Goal: Task Accomplishment & Management: Manage account settings

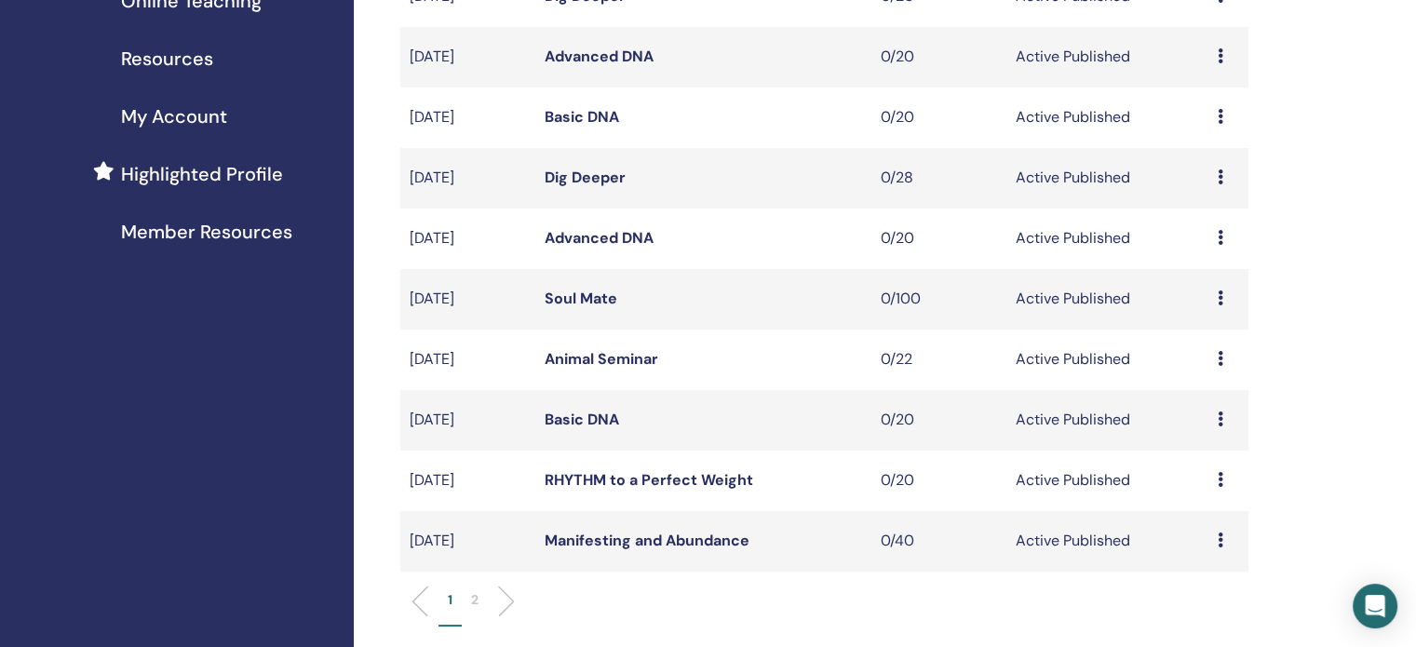
scroll to position [466, 0]
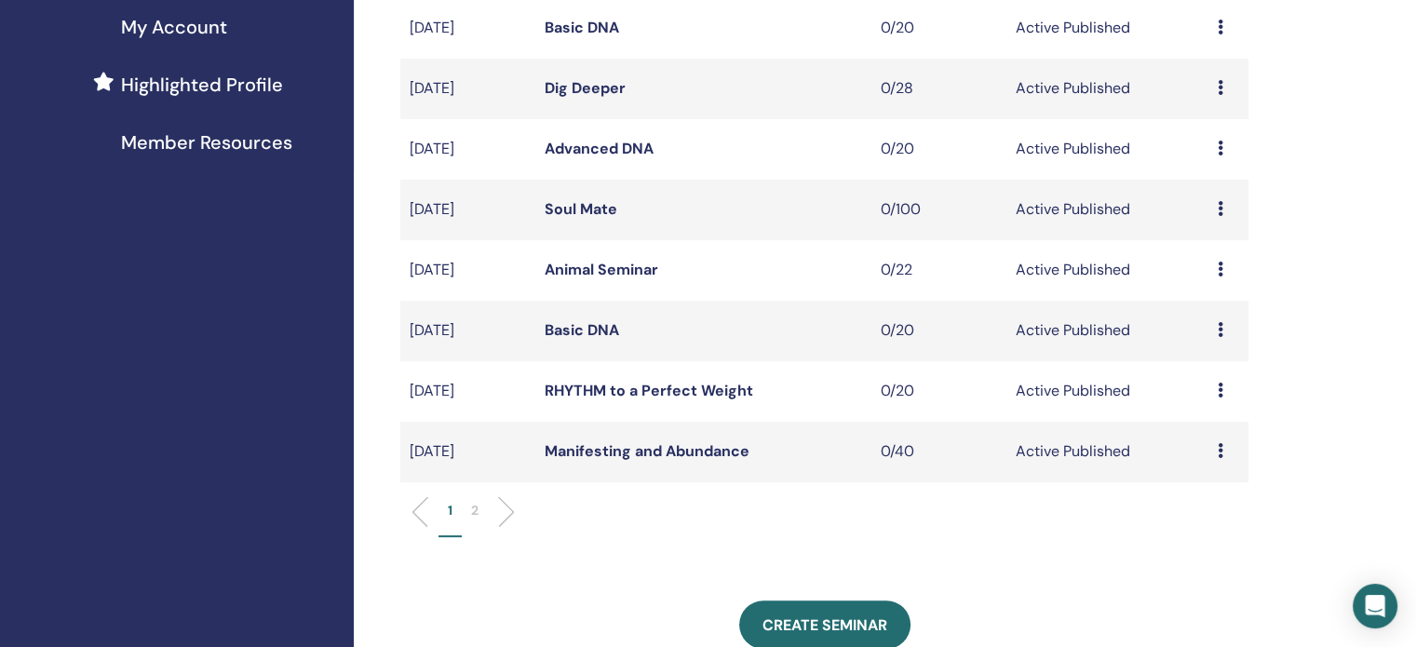
click at [1215, 457] on td "Preview Edit Attendees Cancel" at bounding box center [1228, 452] width 40 height 61
click at [1220, 453] on icon at bounding box center [1221, 450] width 6 height 15
click at [1197, 552] on p "Cancel" at bounding box center [1206, 553] width 71 height 22
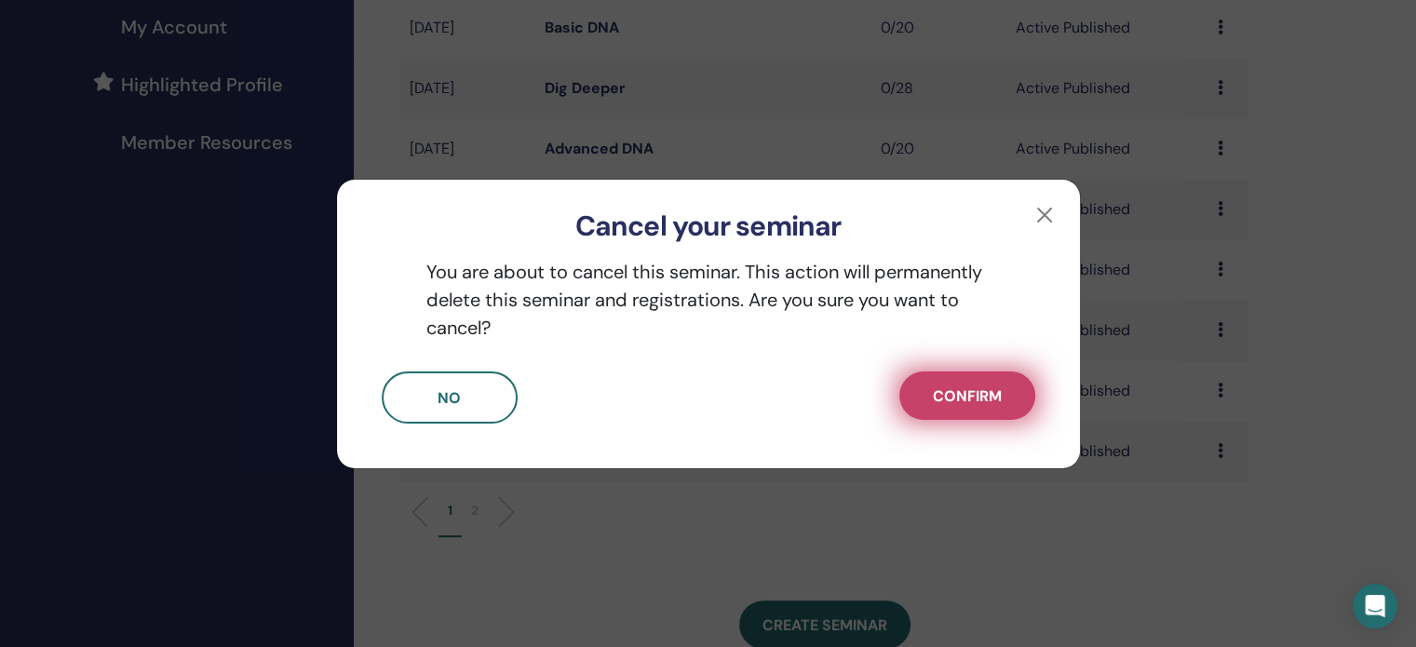
click at [993, 413] on button "Confirm" at bounding box center [967, 395] width 136 height 48
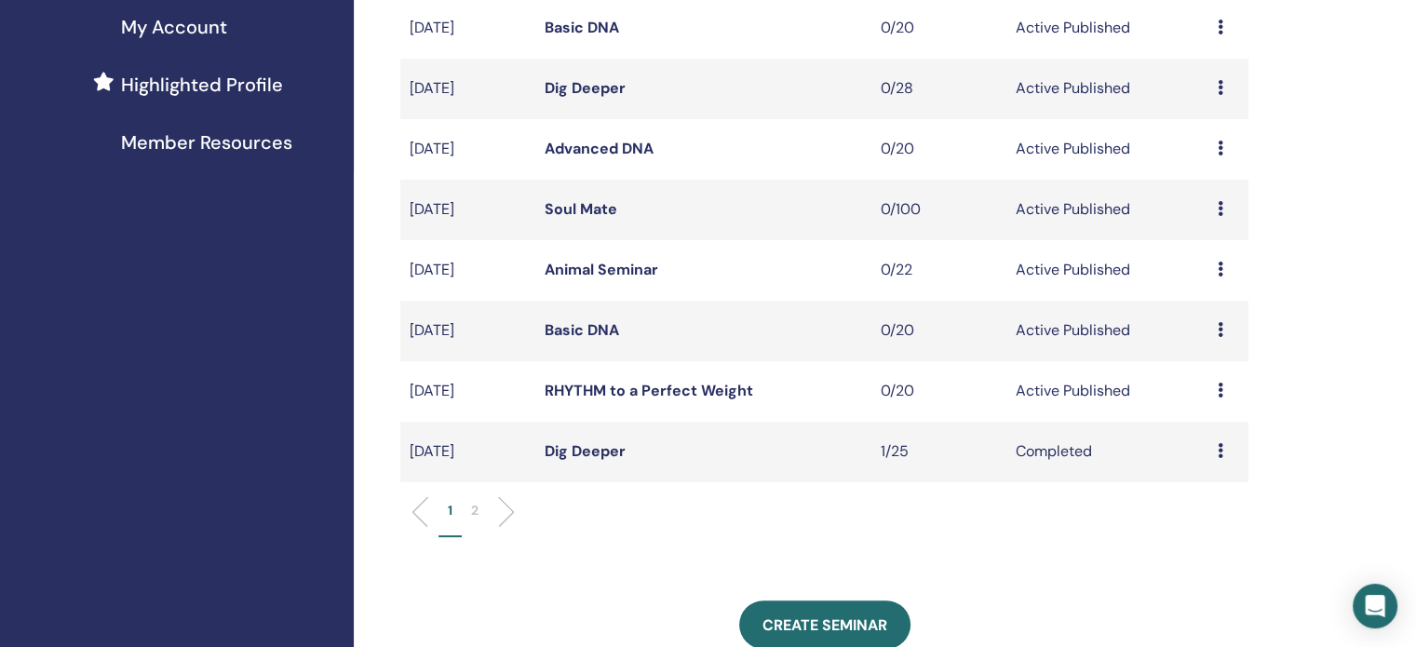
click at [607, 524] on ul "1 2" at bounding box center [824, 519] width 816 height 36
click at [1221, 384] on icon at bounding box center [1221, 390] width 6 height 15
click at [1209, 481] on p "Cancel" at bounding box center [1207, 483] width 71 height 22
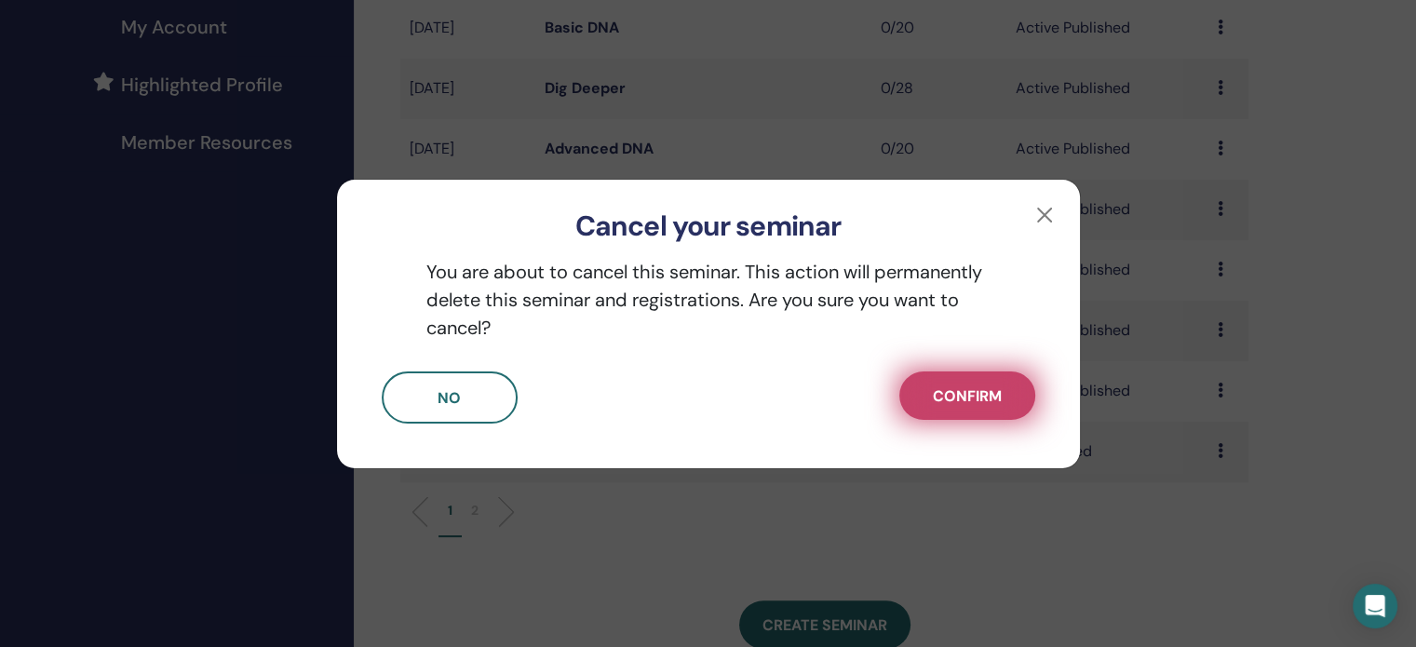
click at [997, 378] on button "Confirm" at bounding box center [967, 395] width 136 height 48
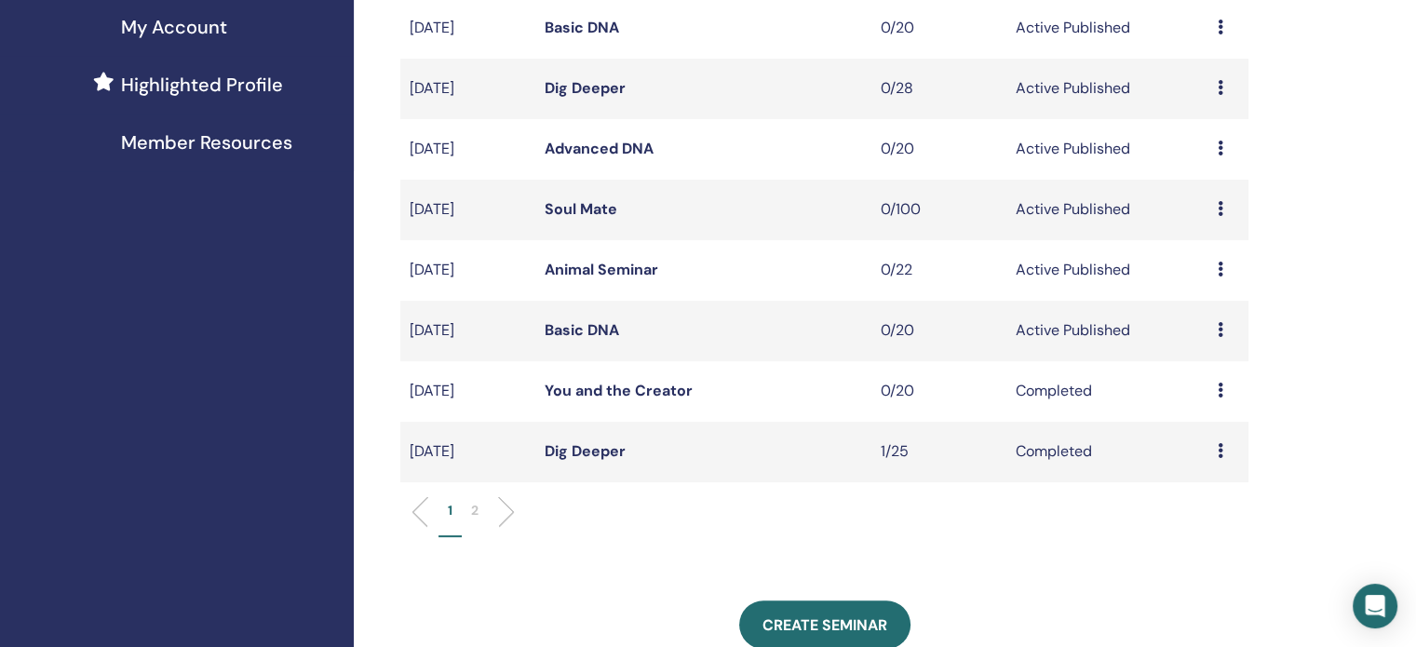
click at [594, 328] on link "Basic DNA" at bounding box center [582, 330] width 74 height 20
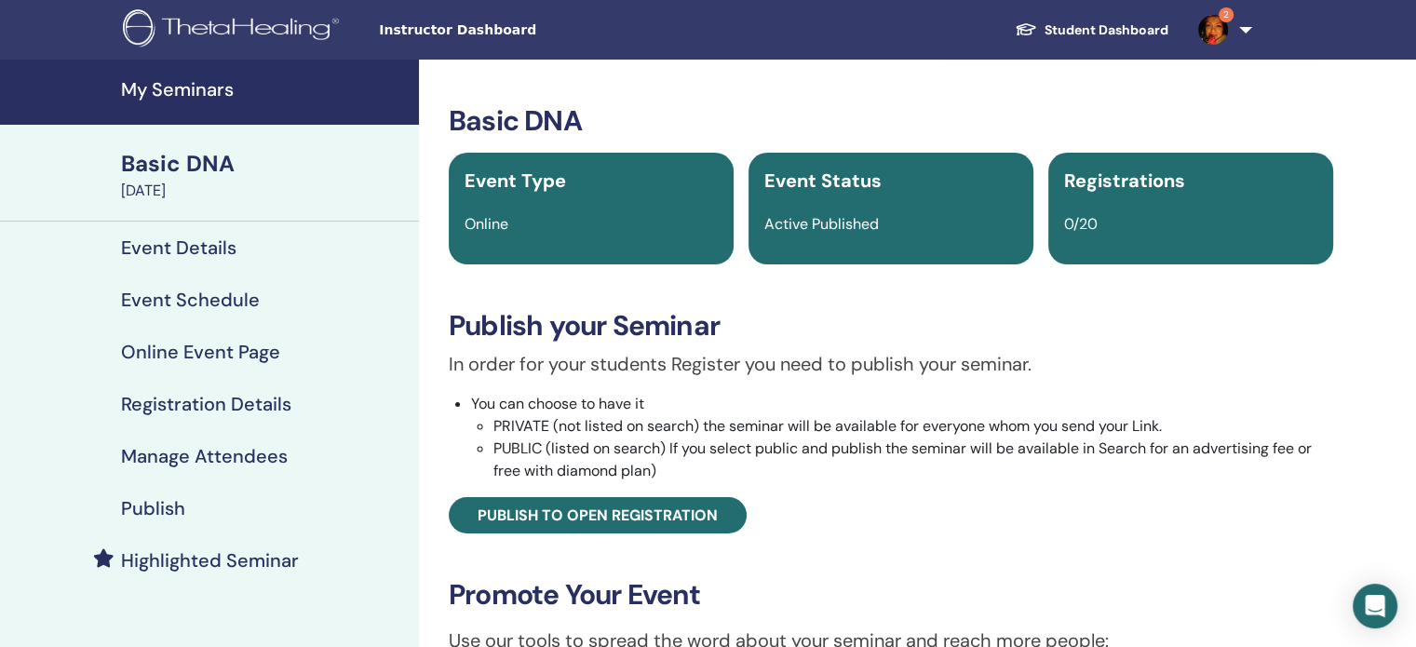
click at [119, 497] on div "Publish" at bounding box center [209, 508] width 389 height 22
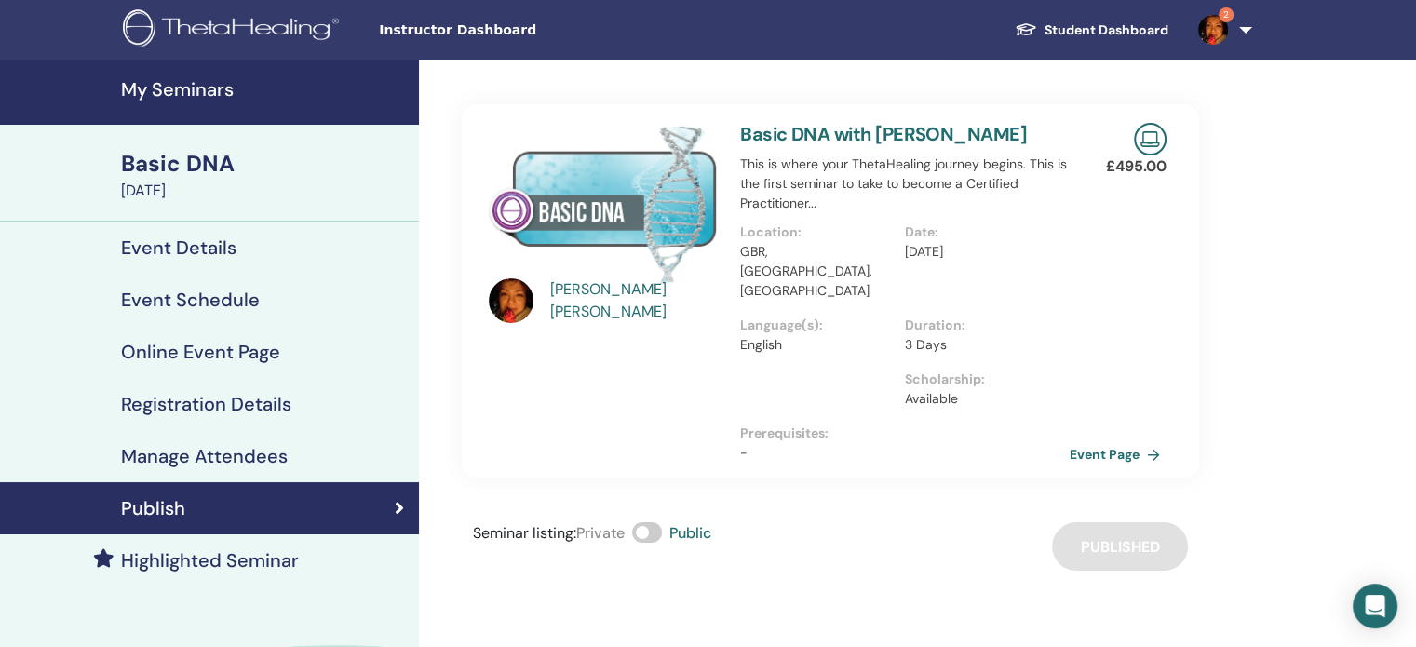
click at [1248, 25] on link "2" at bounding box center [1221, 30] width 76 height 60
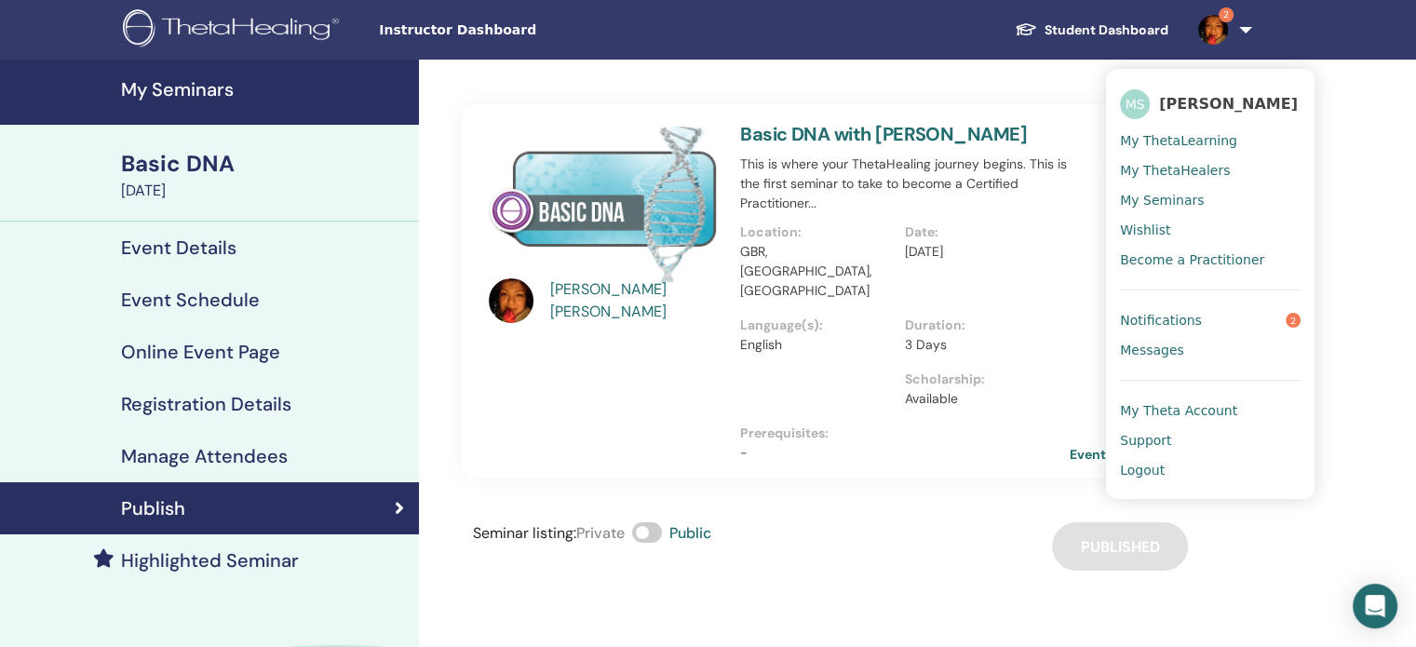
click at [1176, 316] on span "Notifications" at bounding box center [1161, 320] width 82 height 17
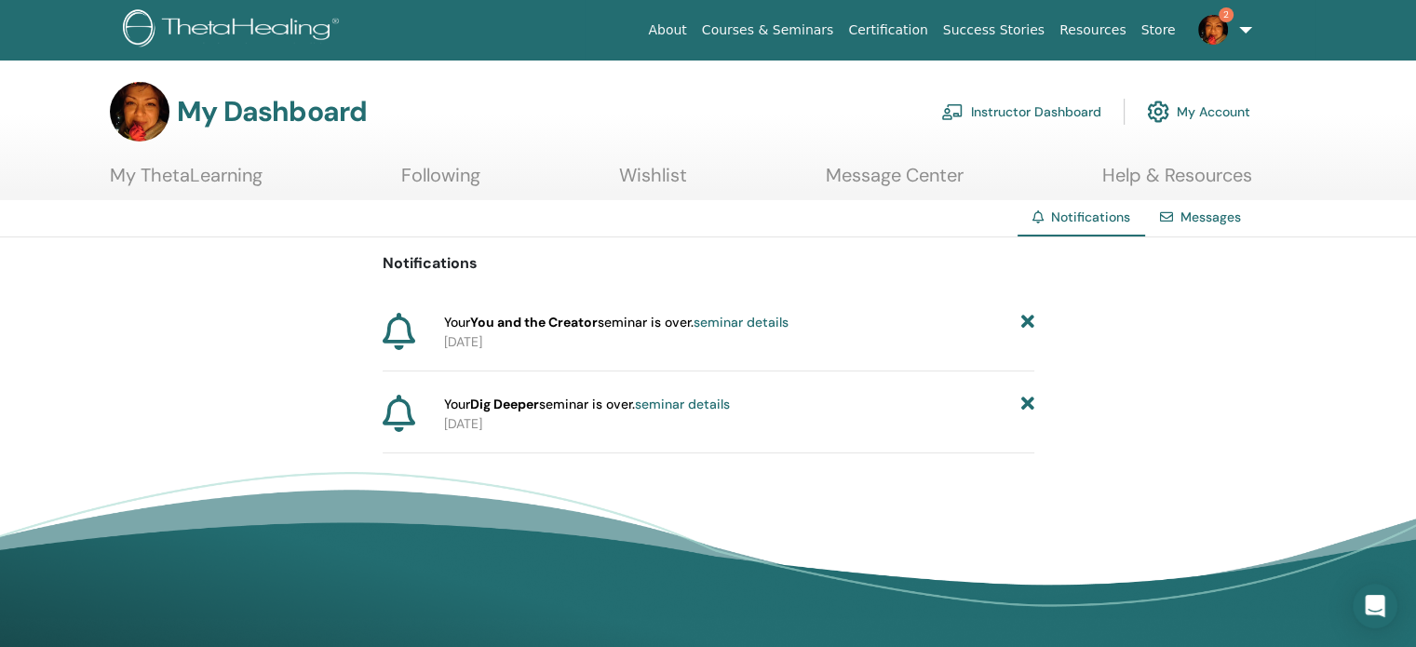
click at [1021, 316] on icon at bounding box center [1026, 323] width 13 height 20
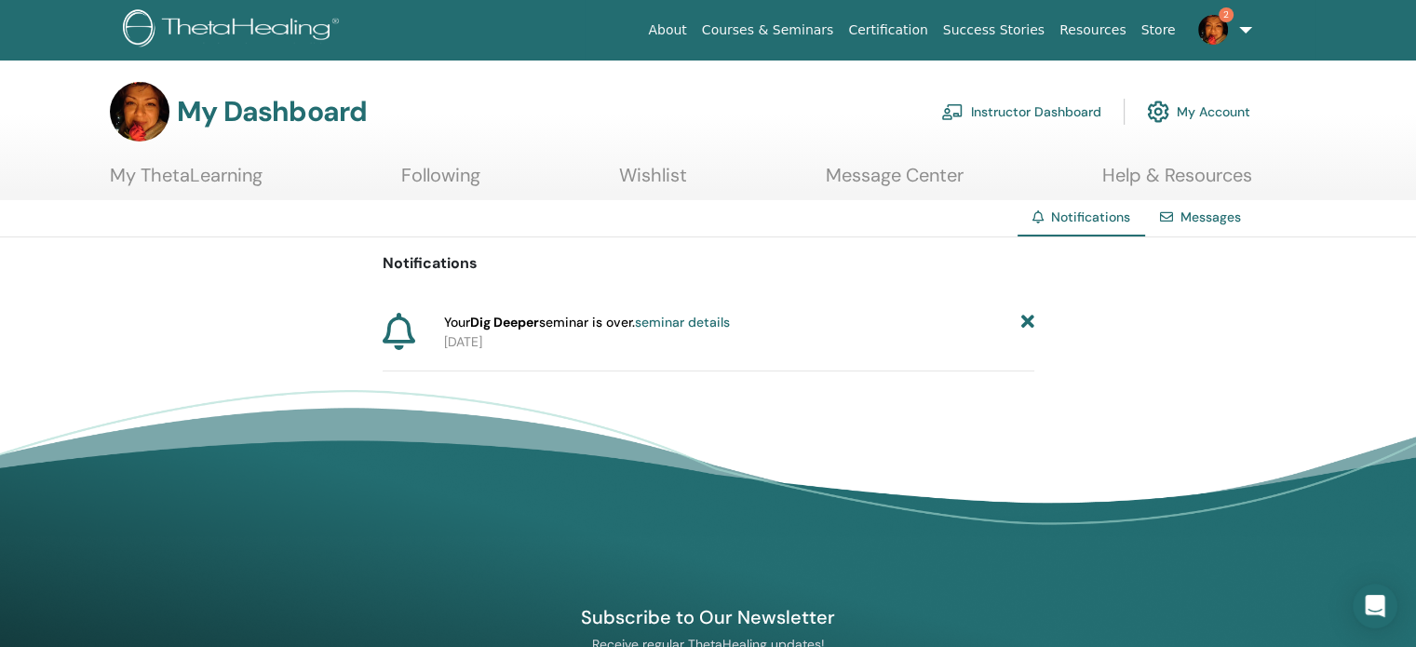
click at [1025, 322] on icon at bounding box center [1026, 323] width 13 height 20
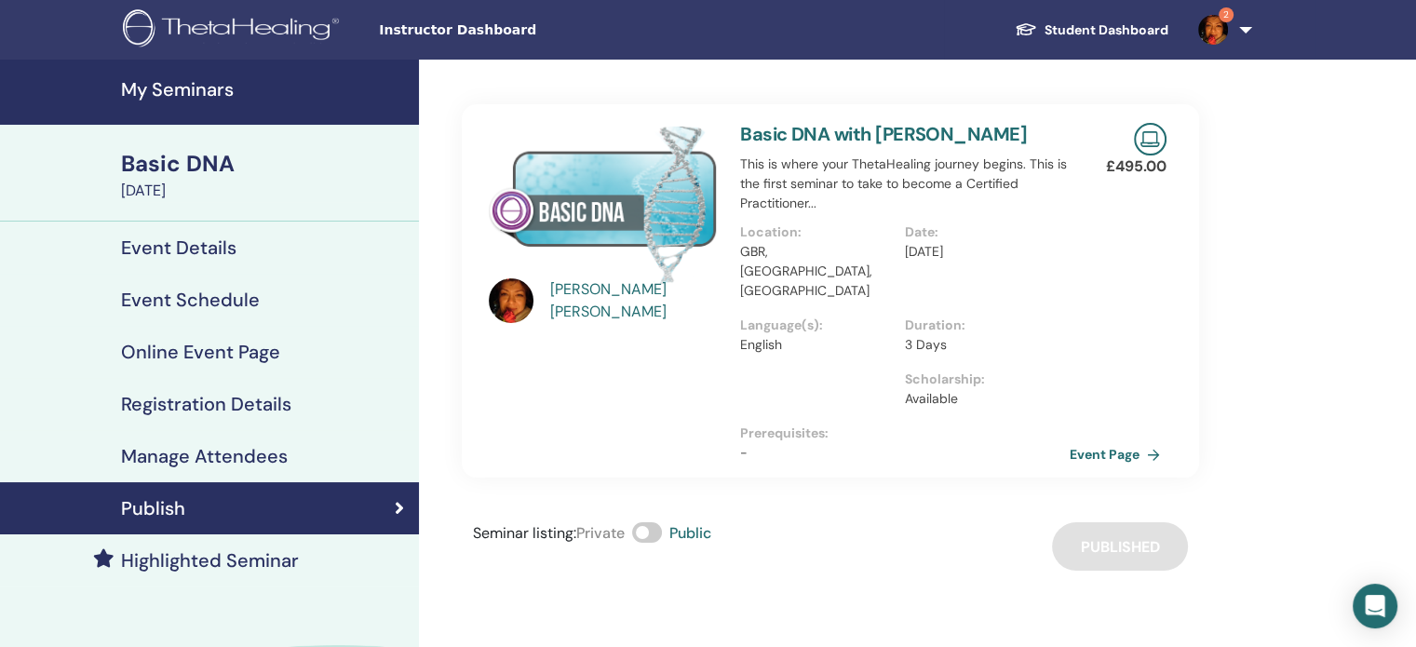
click at [173, 247] on h4 "Event Details" at bounding box center [178, 247] width 115 height 22
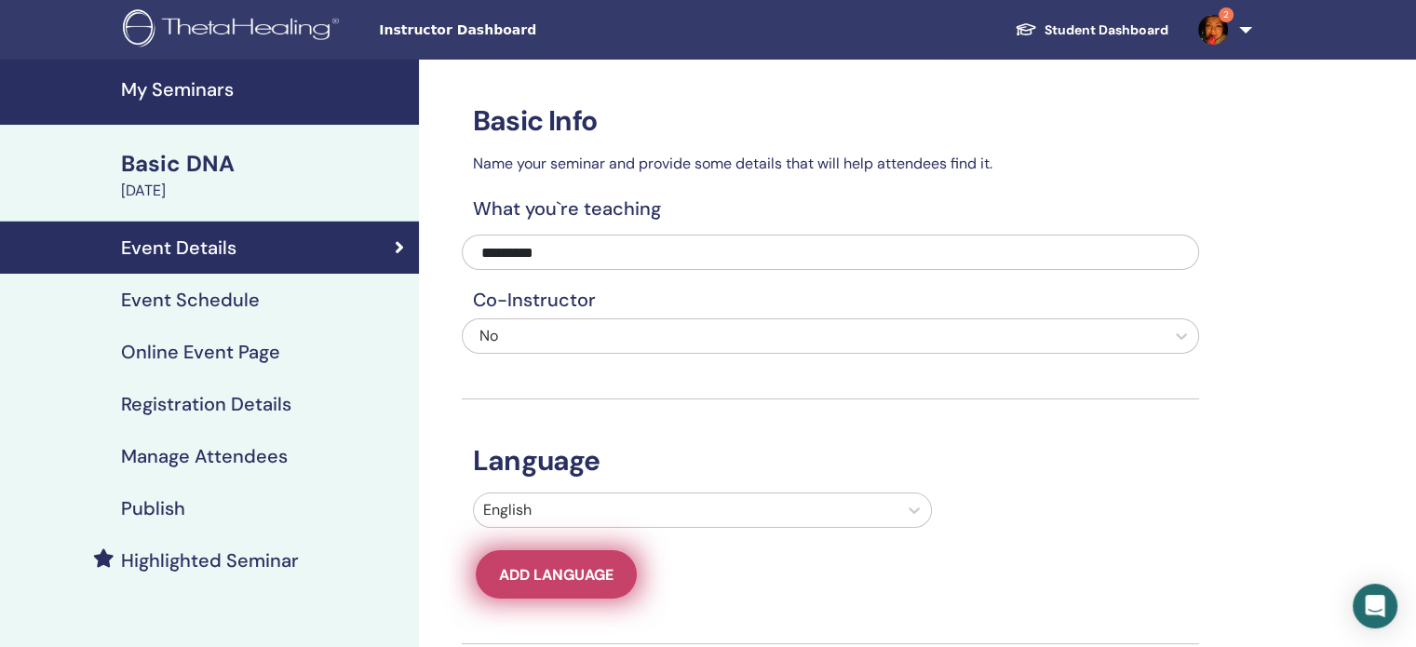
click at [587, 574] on span "Add language" at bounding box center [556, 575] width 115 height 20
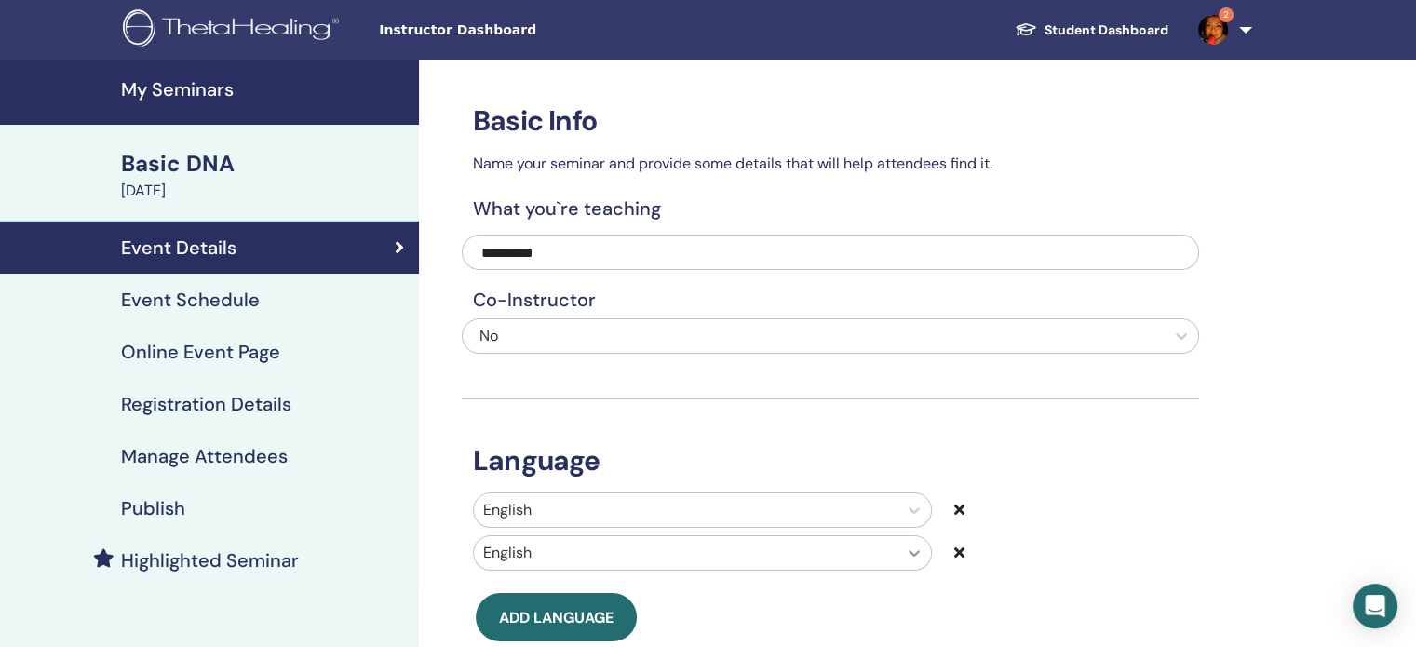
click at [907, 548] on div "English" at bounding box center [702, 552] width 459 height 35
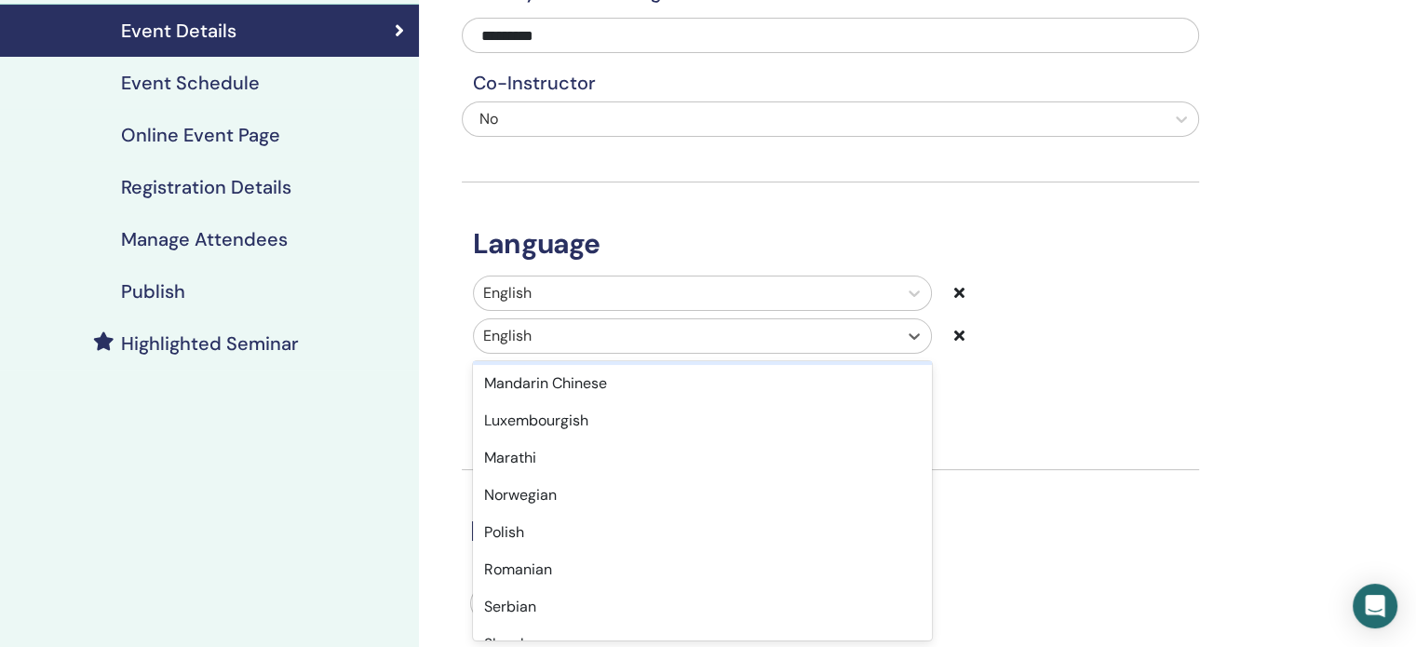
scroll to position [1210, 0]
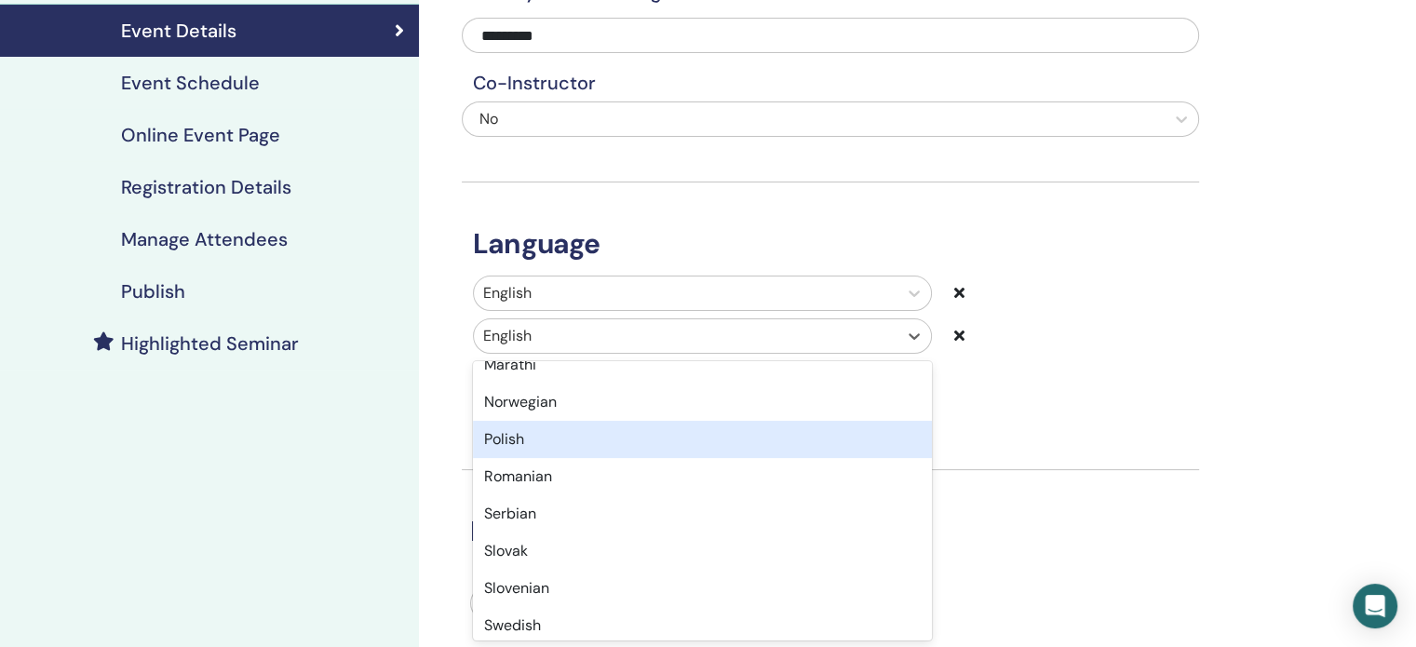
click at [512, 429] on div "Polish" at bounding box center [702, 439] width 459 height 37
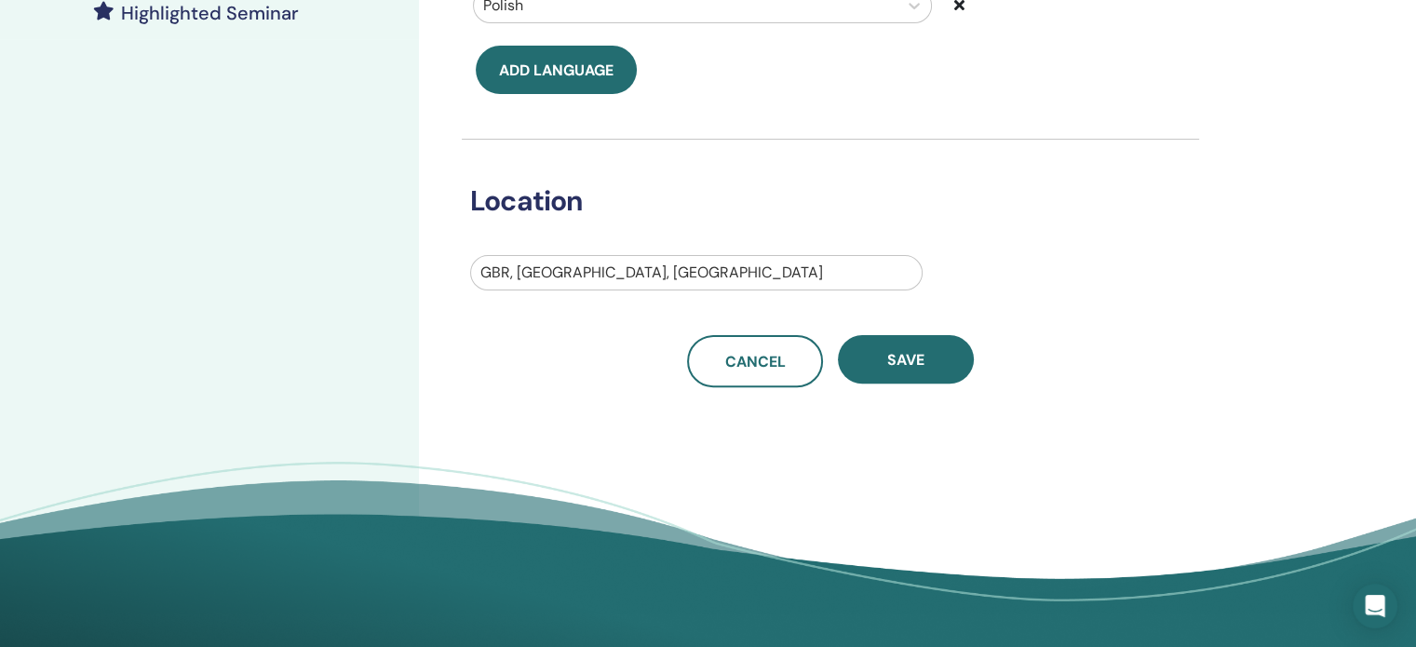
scroll to position [589, 0]
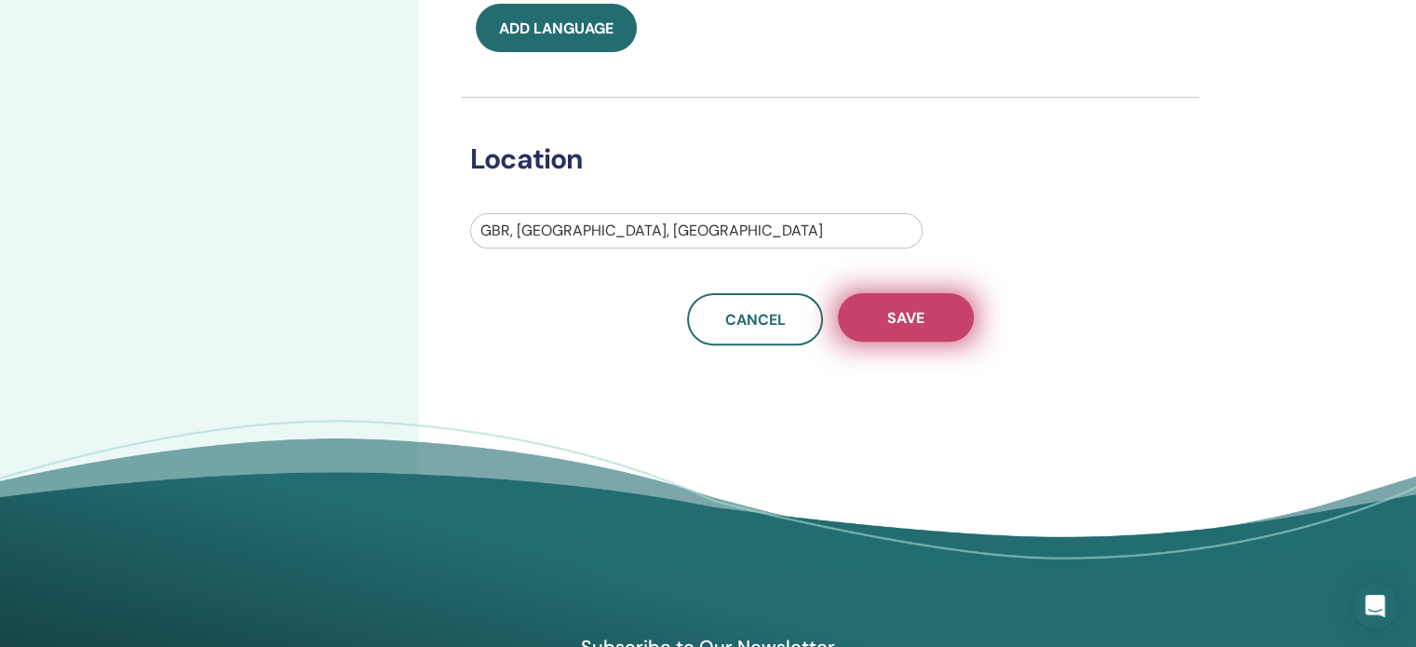
click at [905, 331] on button "Save" at bounding box center [906, 317] width 136 height 48
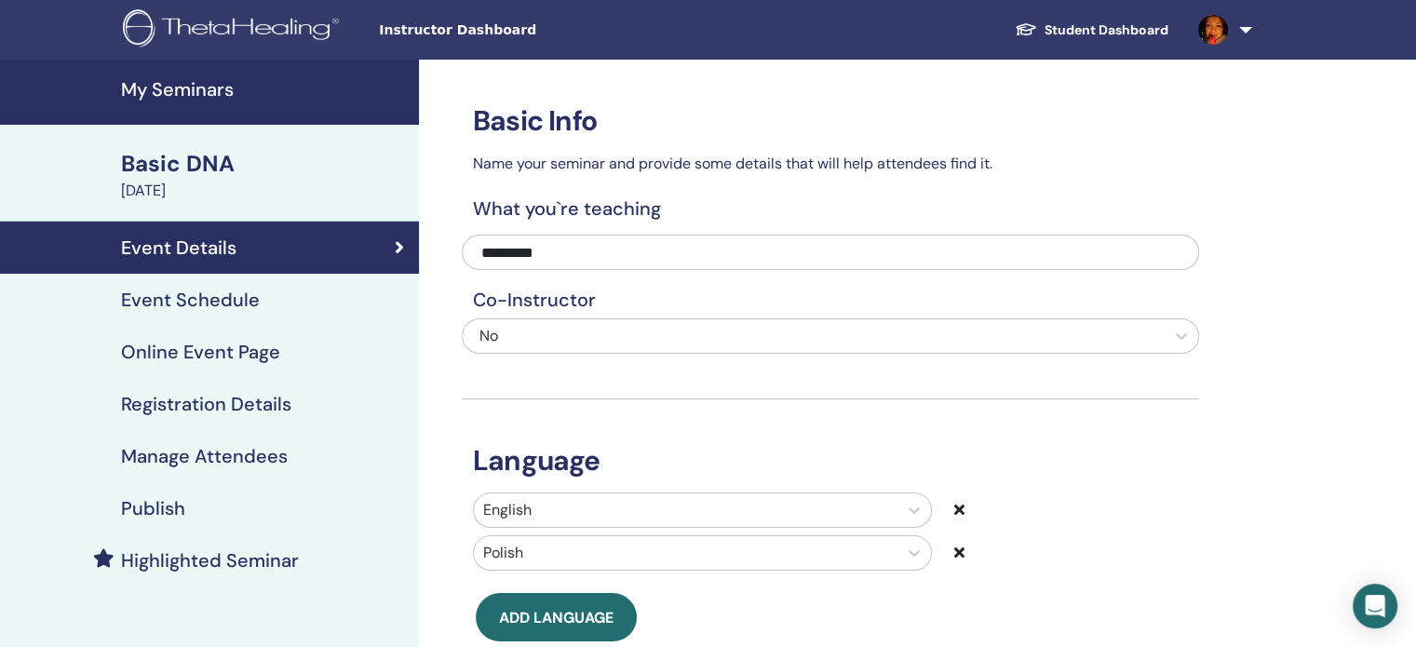
click at [142, 84] on h4 "My Seminars" at bounding box center [264, 89] width 287 height 22
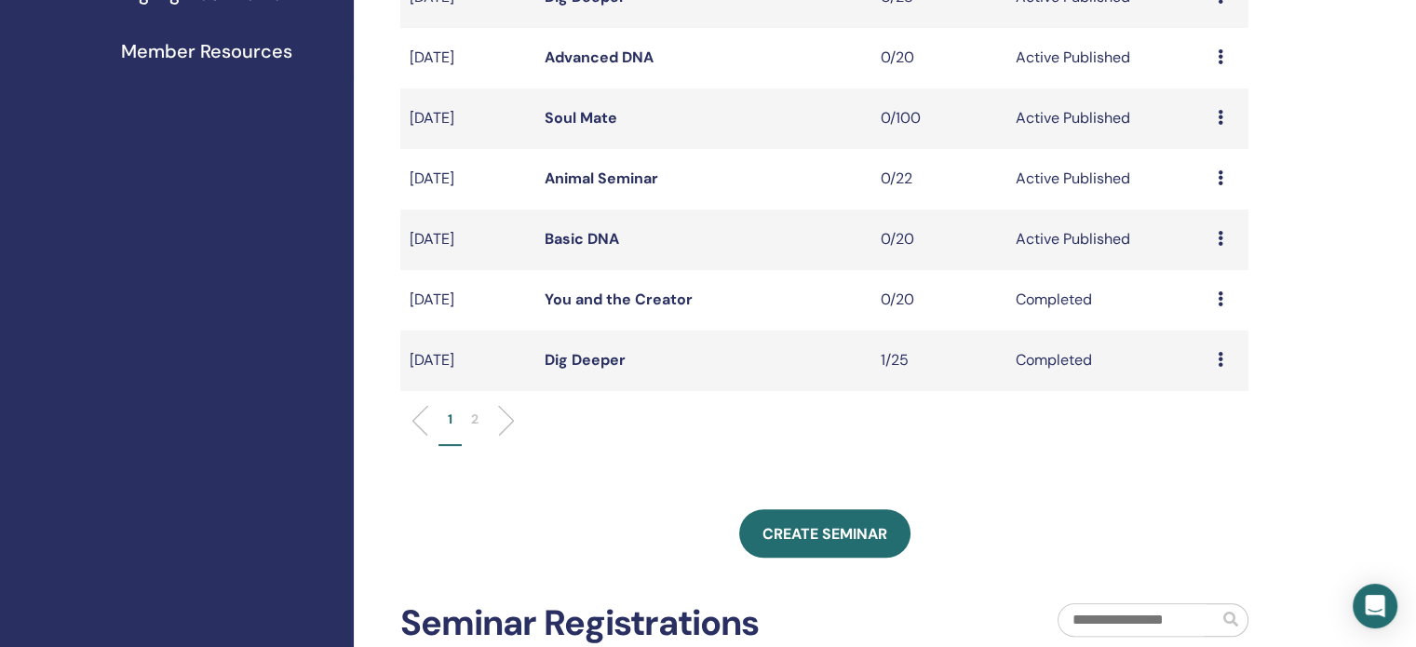
scroll to position [559, 0]
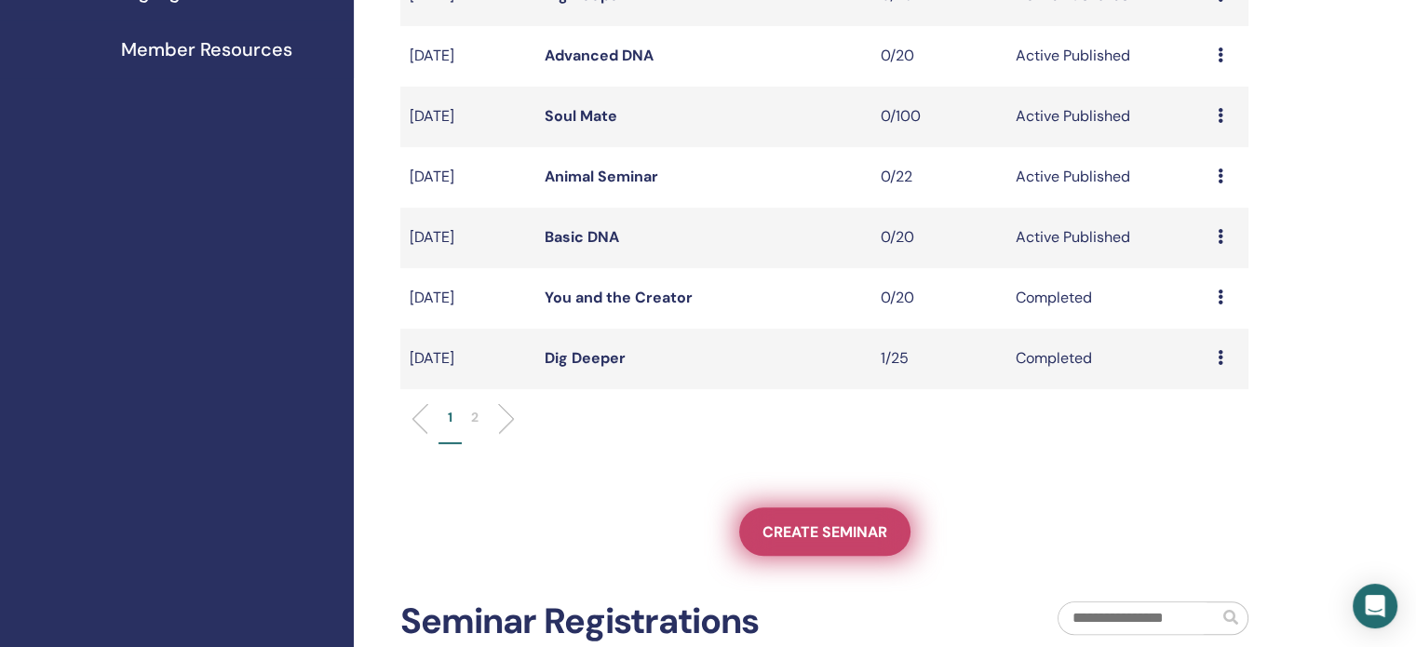
click at [823, 532] on span "Create seminar" at bounding box center [824, 532] width 125 height 20
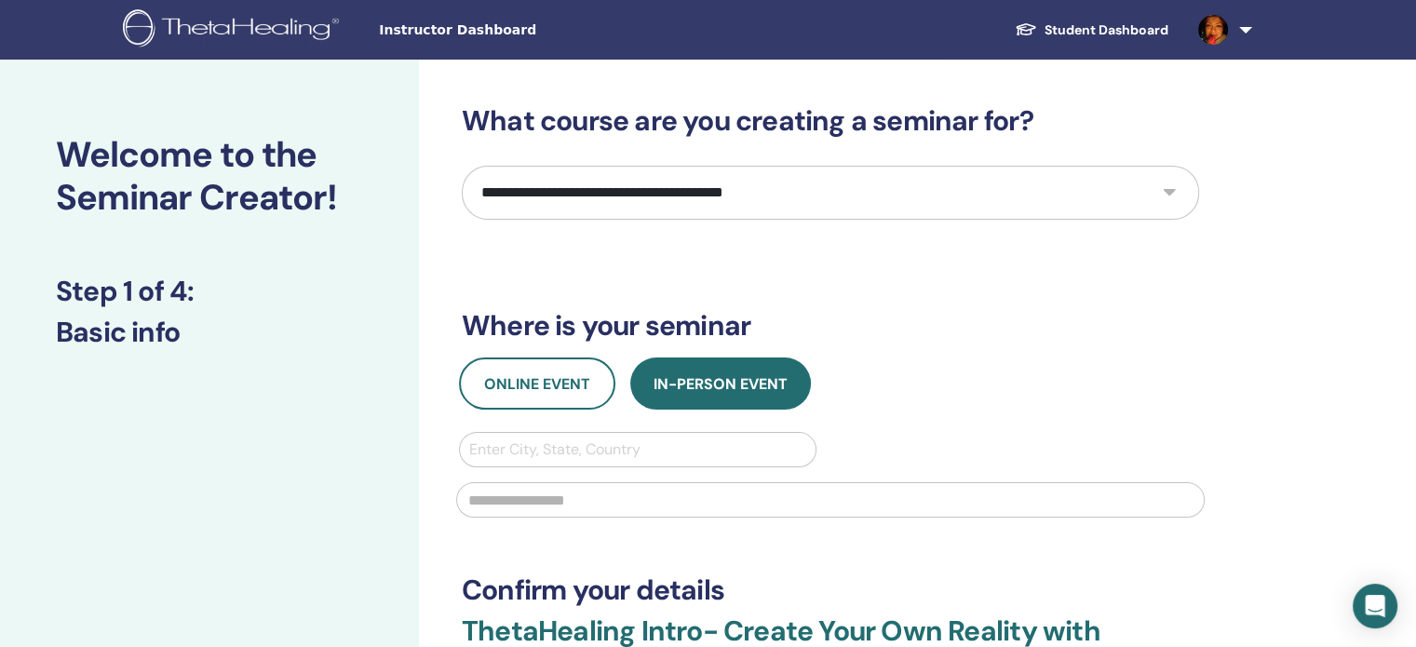
click at [713, 209] on select "**********" at bounding box center [830, 193] width 737 height 54
select select "**"
click at [462, 166] on select "**********" at bounding box center [830, 193] width 737 height 54
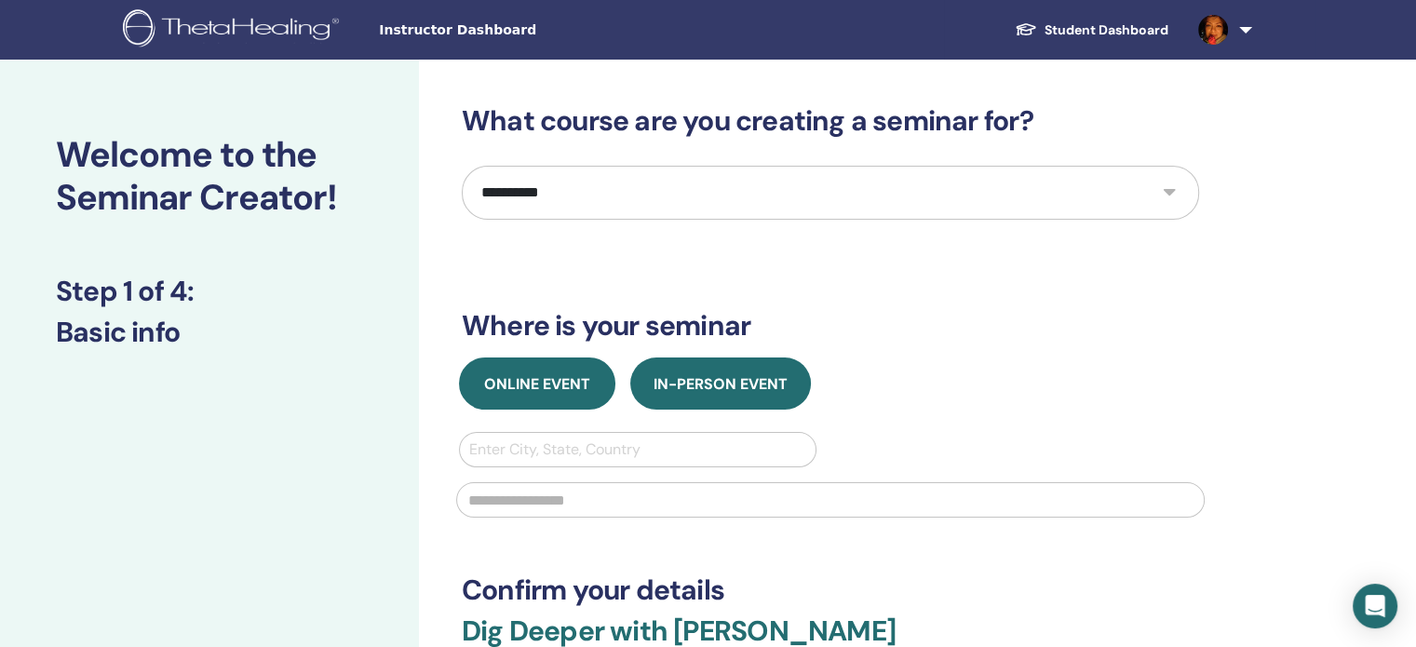
click at [543, 383] on span "Online Event" at bounding box center [537, 384] width 106 height 20
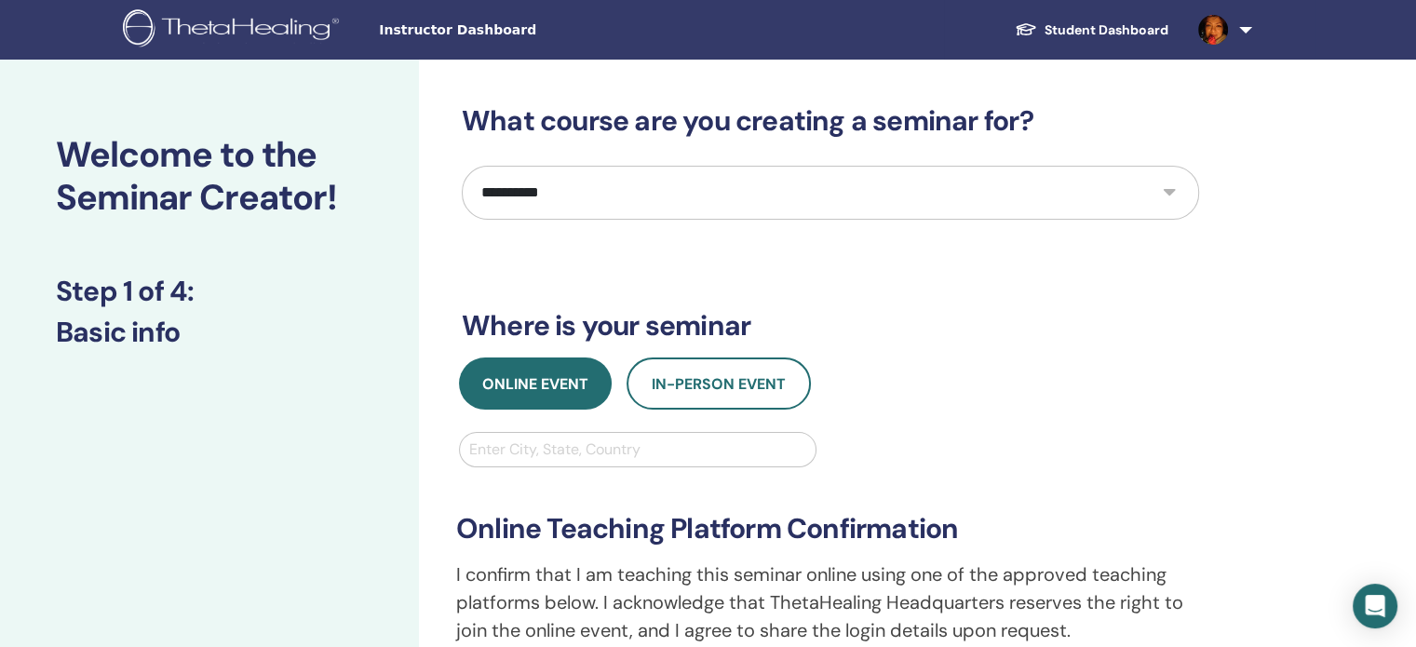
click at [564, 443] on div at bounding box center [637, 450] width 337 height 26
type input "******"
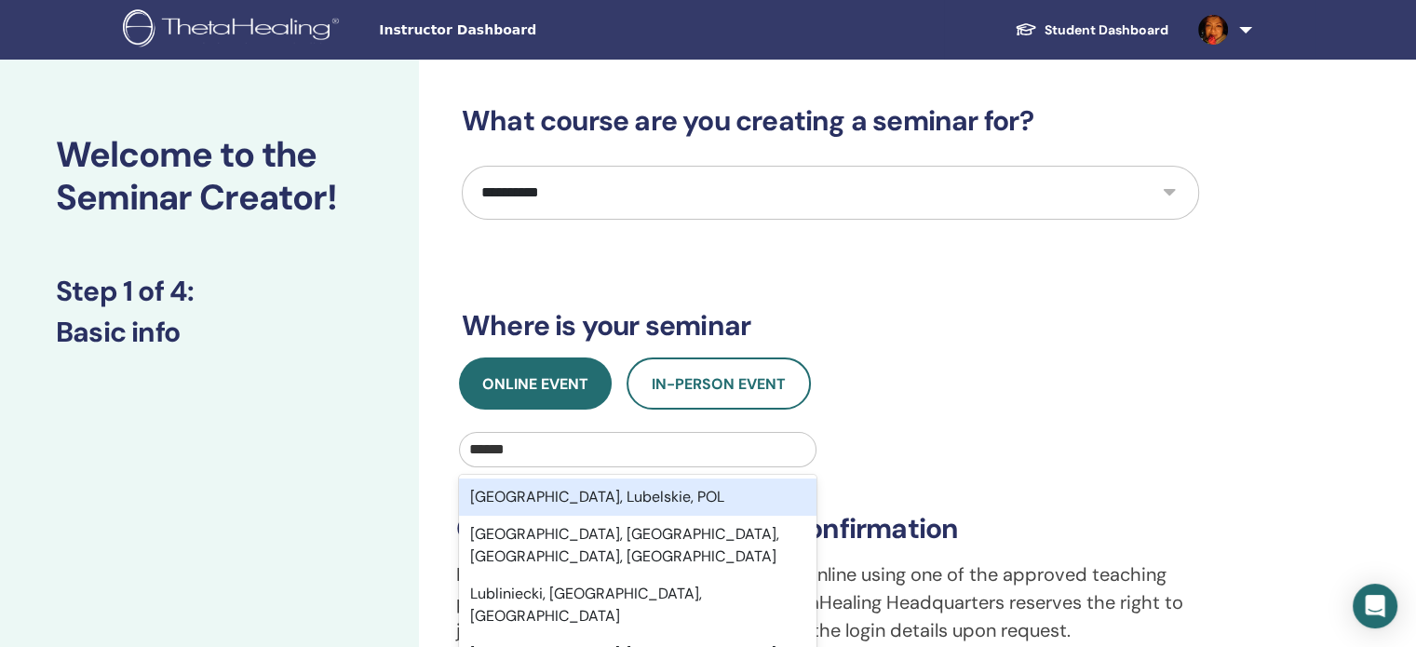
click at [556, 491] on div "Lublin, Lubelskie, POL" at bounding box center [638, 497] width 358 height 37
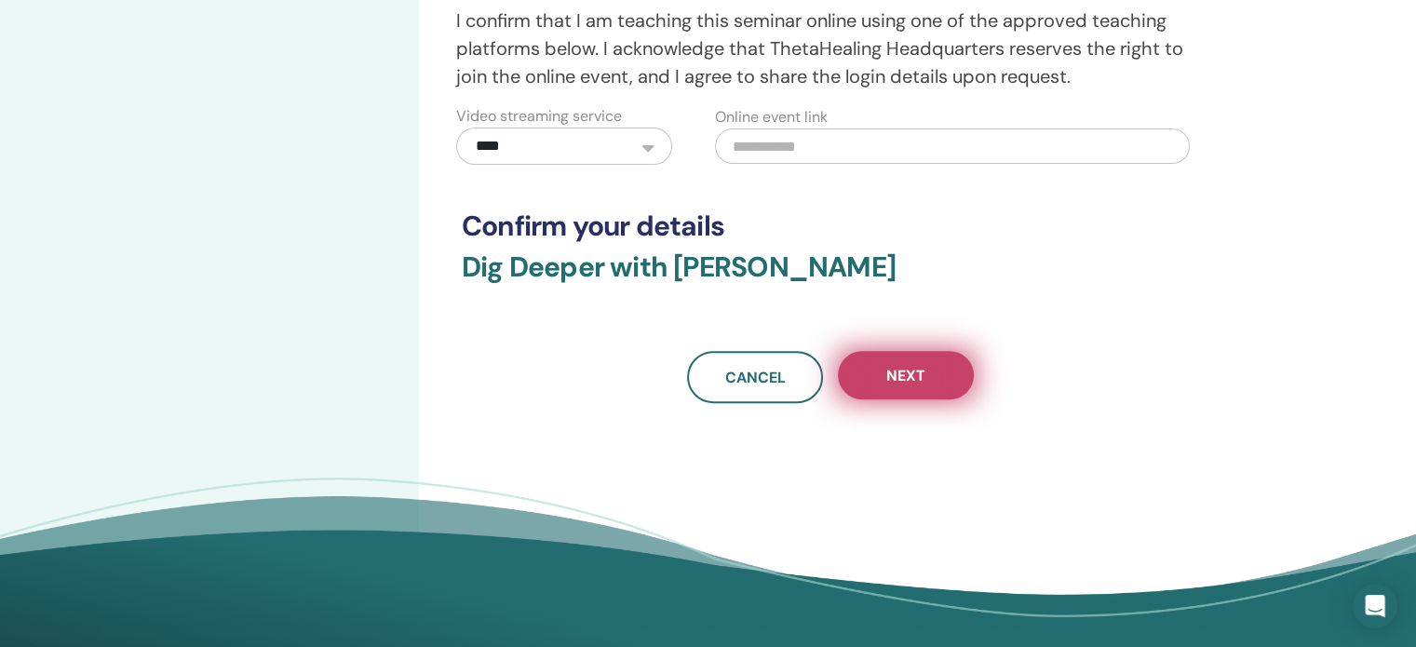
scroll to position [559, 0]
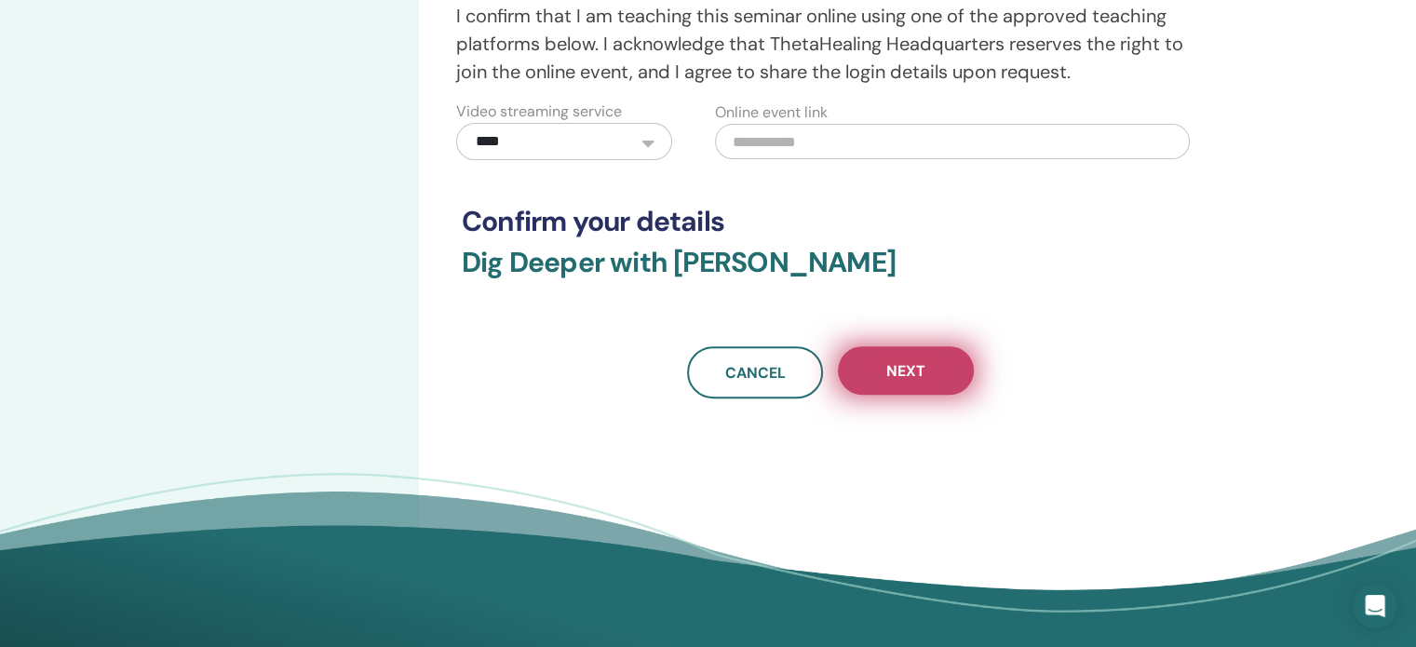
click at [924, 371] on span "Next" at bounding box center [905, 371] width 39 height 20
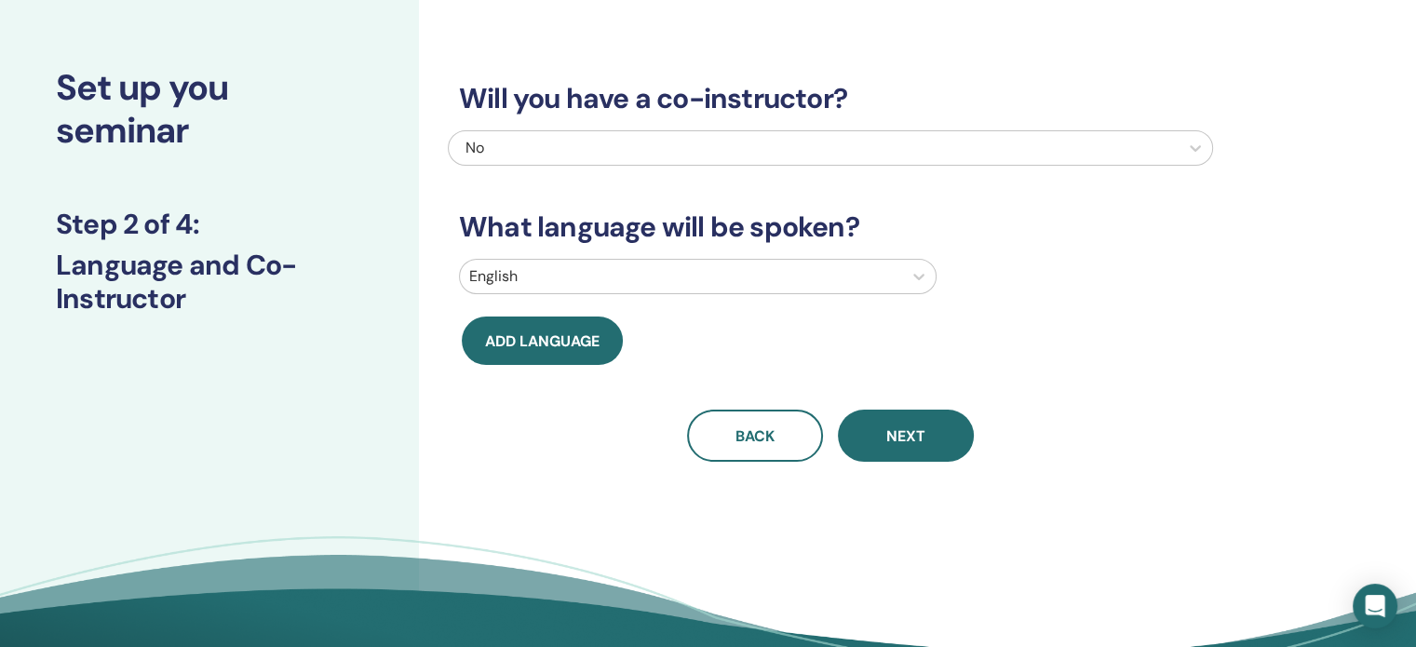
scroll to position [0, 0]
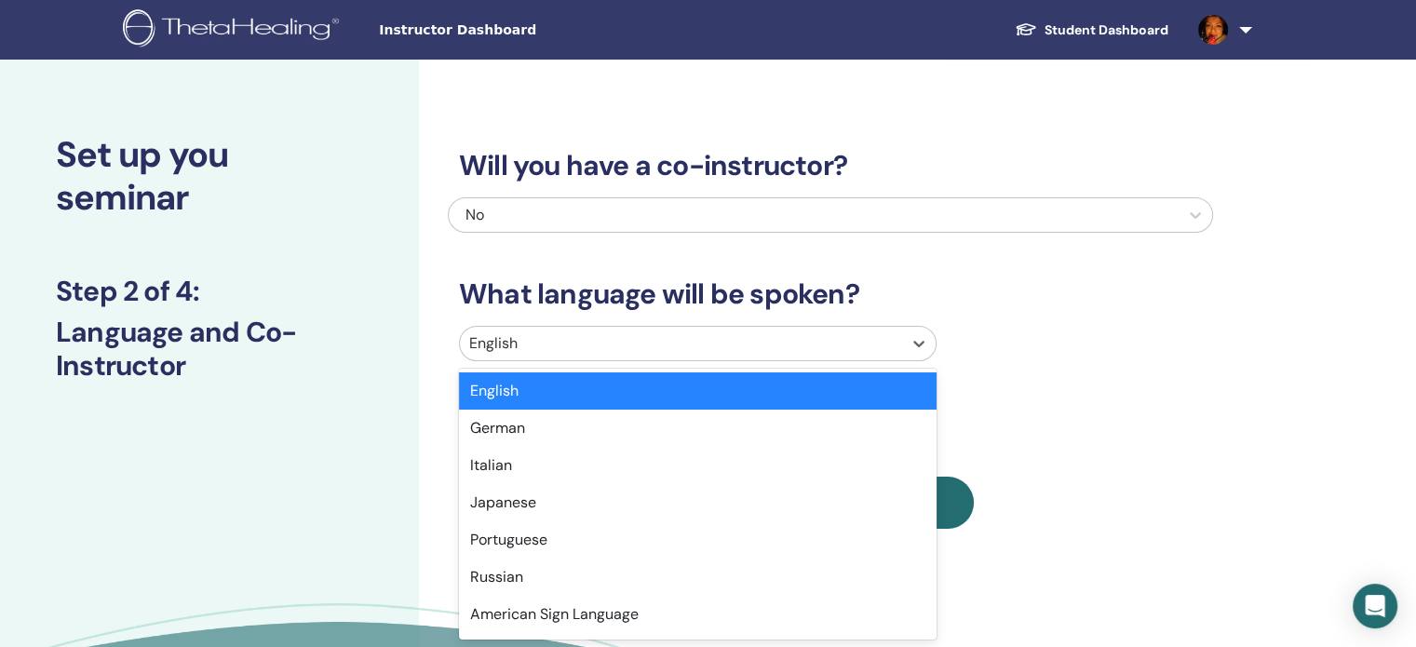
click at [587, 326] on div "English" at bounding box center [698, 343] width 478 height 35
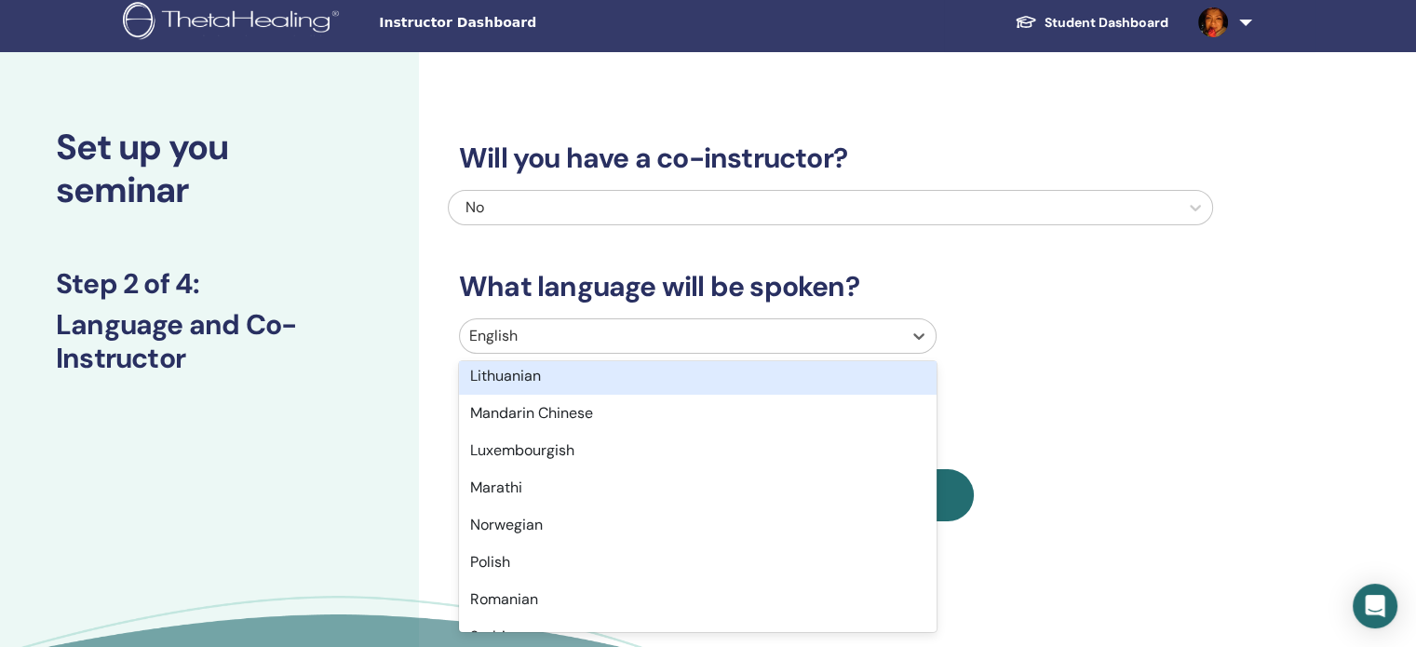
scroll to position [1117, 0]
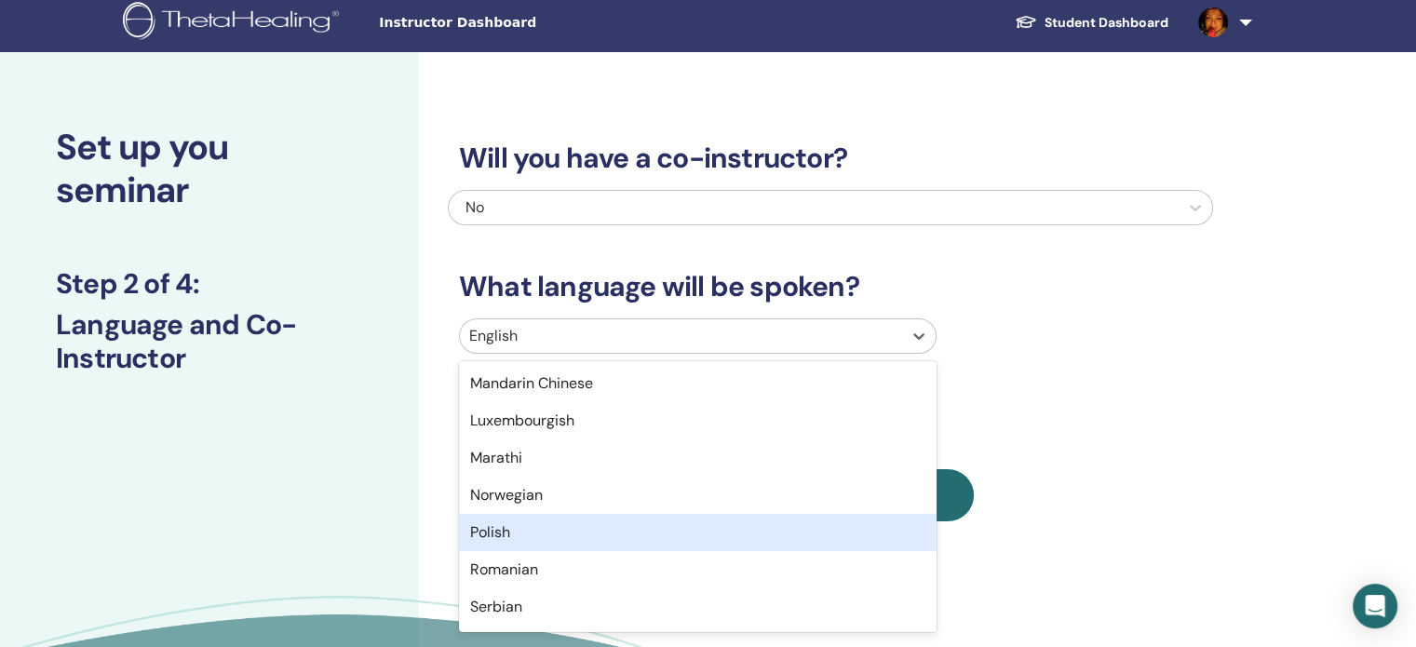
click at [519, 535] on div "Polish" at bounding box center [698, 532] width 478 height 37
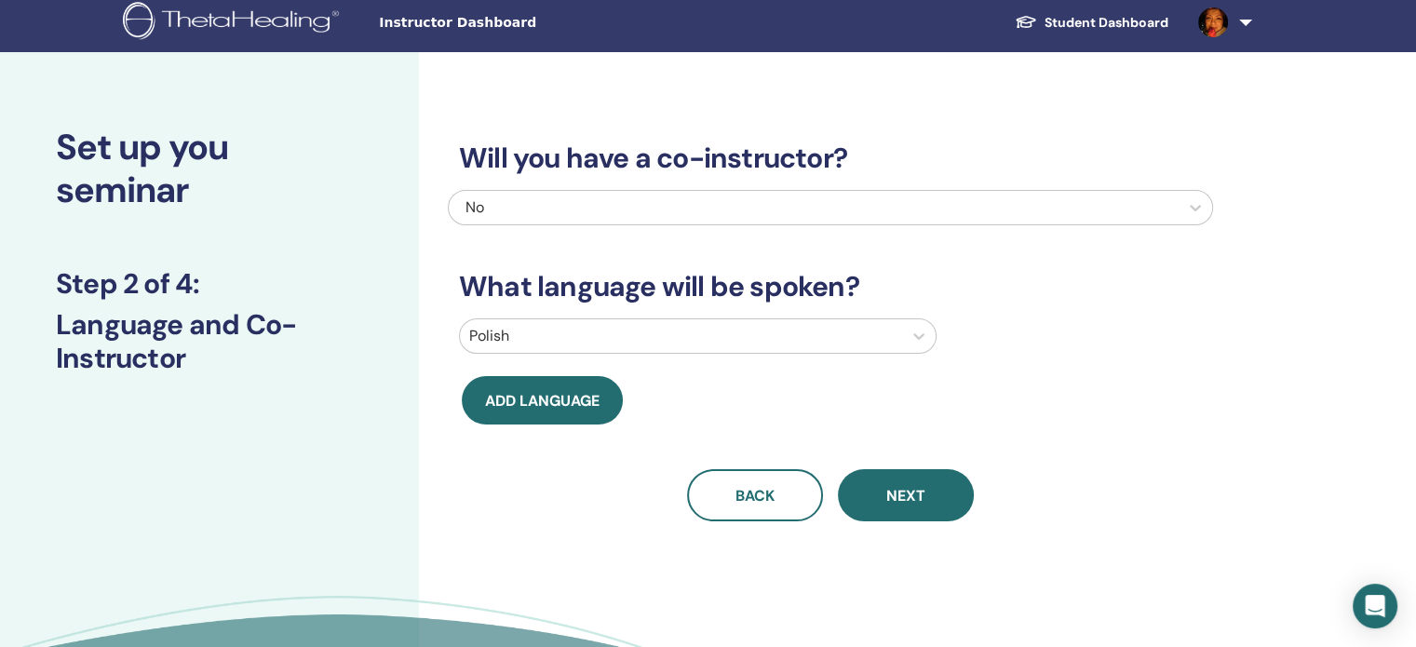
click at [882, 496] on button "Next" at bounding box center [906, 495] width 136 height 52
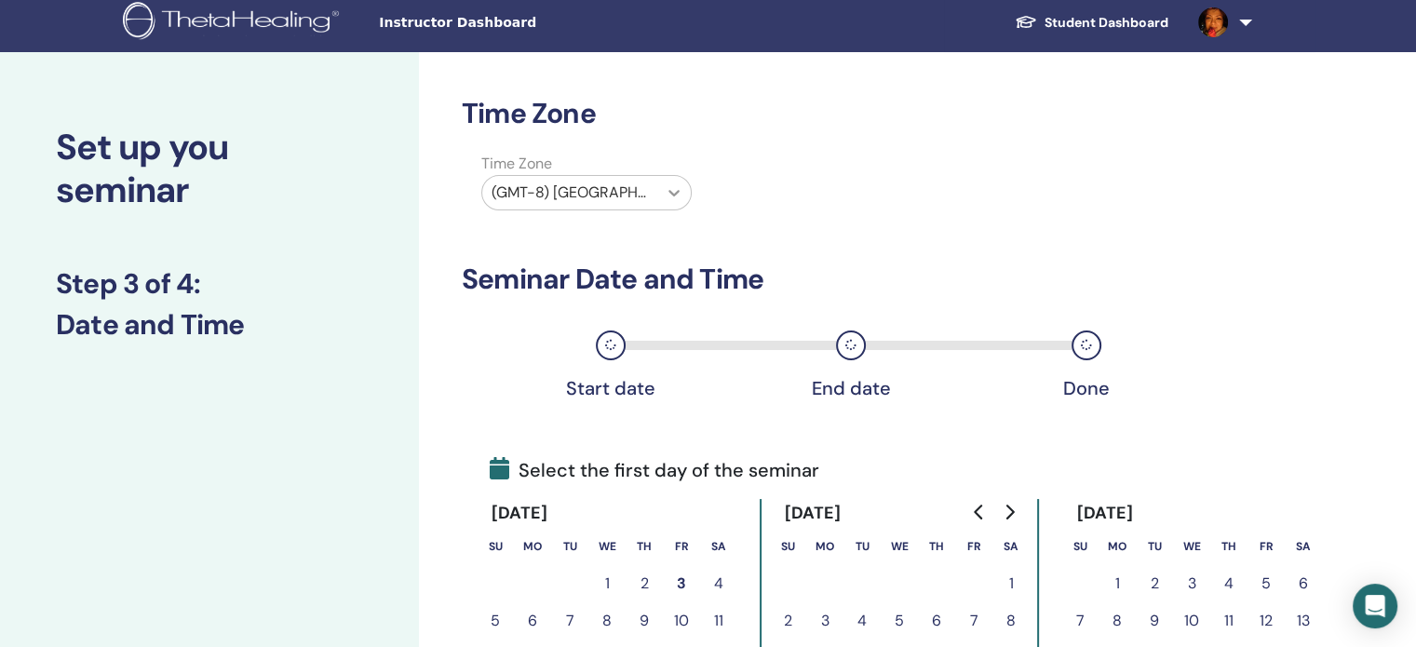
click at [679, 187] on icon at bounding box center [674, 192] width 19 height 19
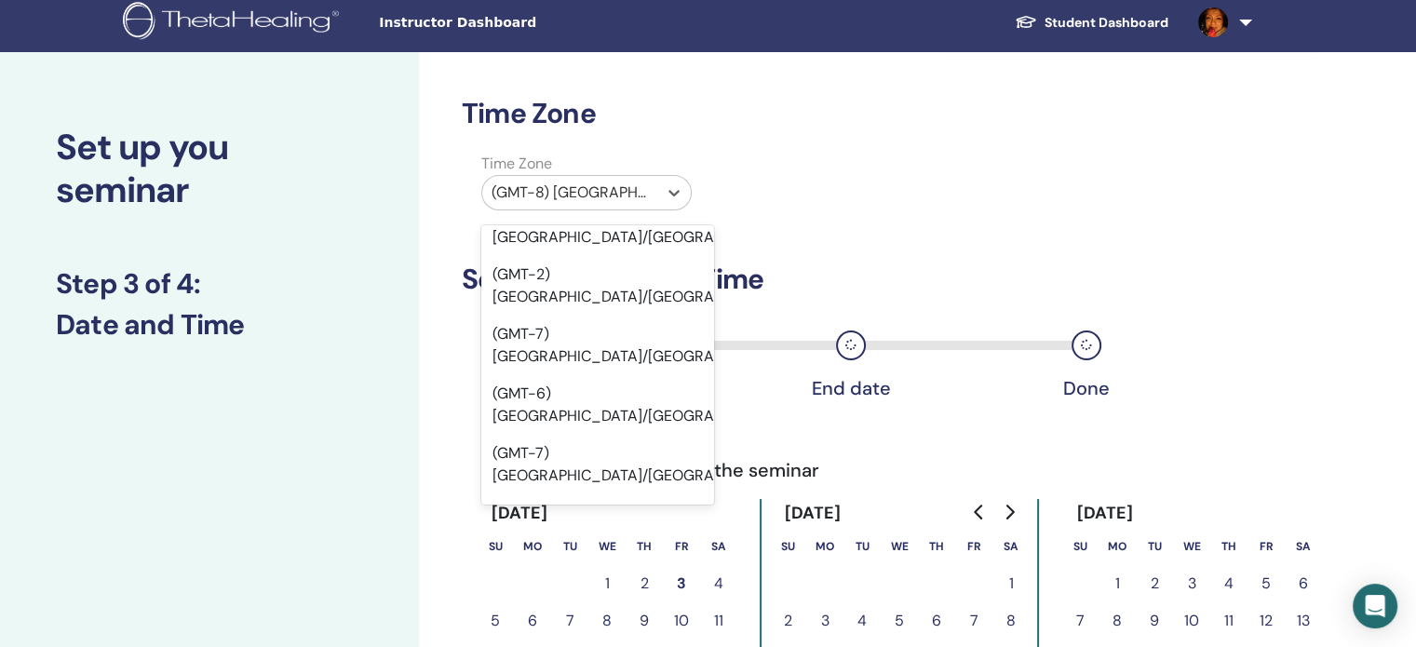
scroll to position [24168, 0]
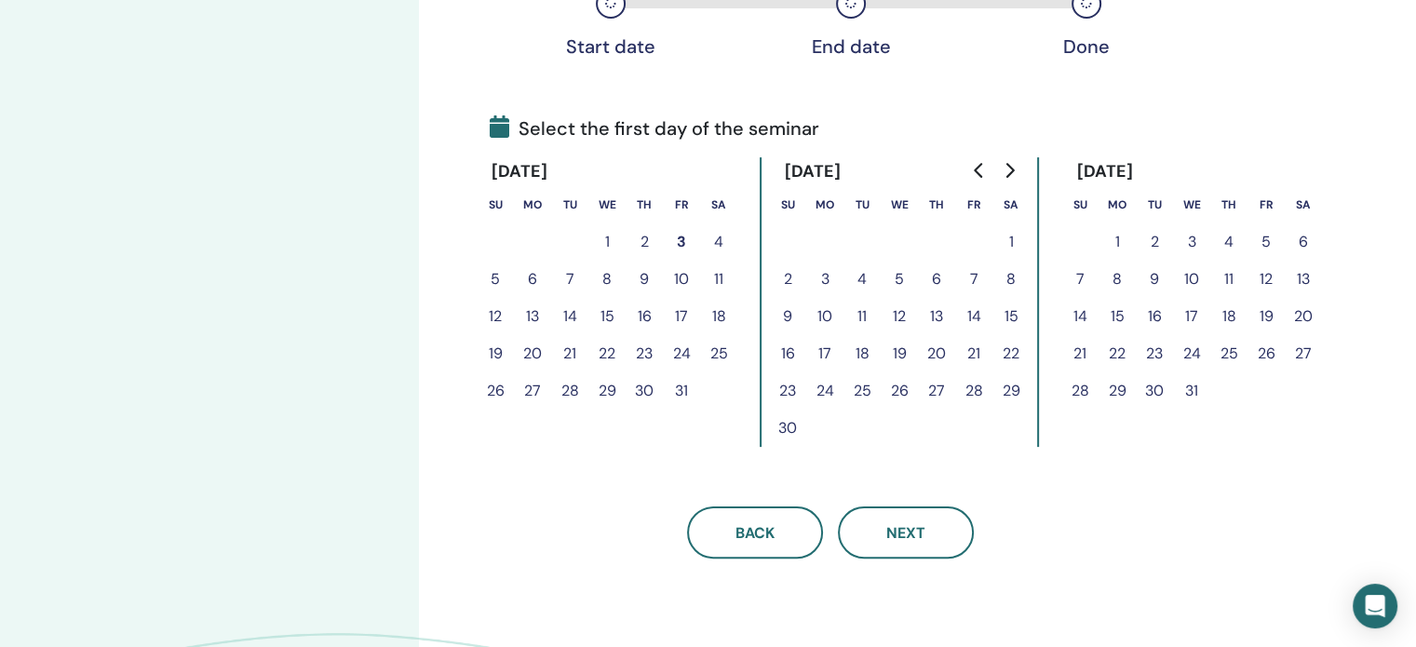
scroll to position [380, 0]
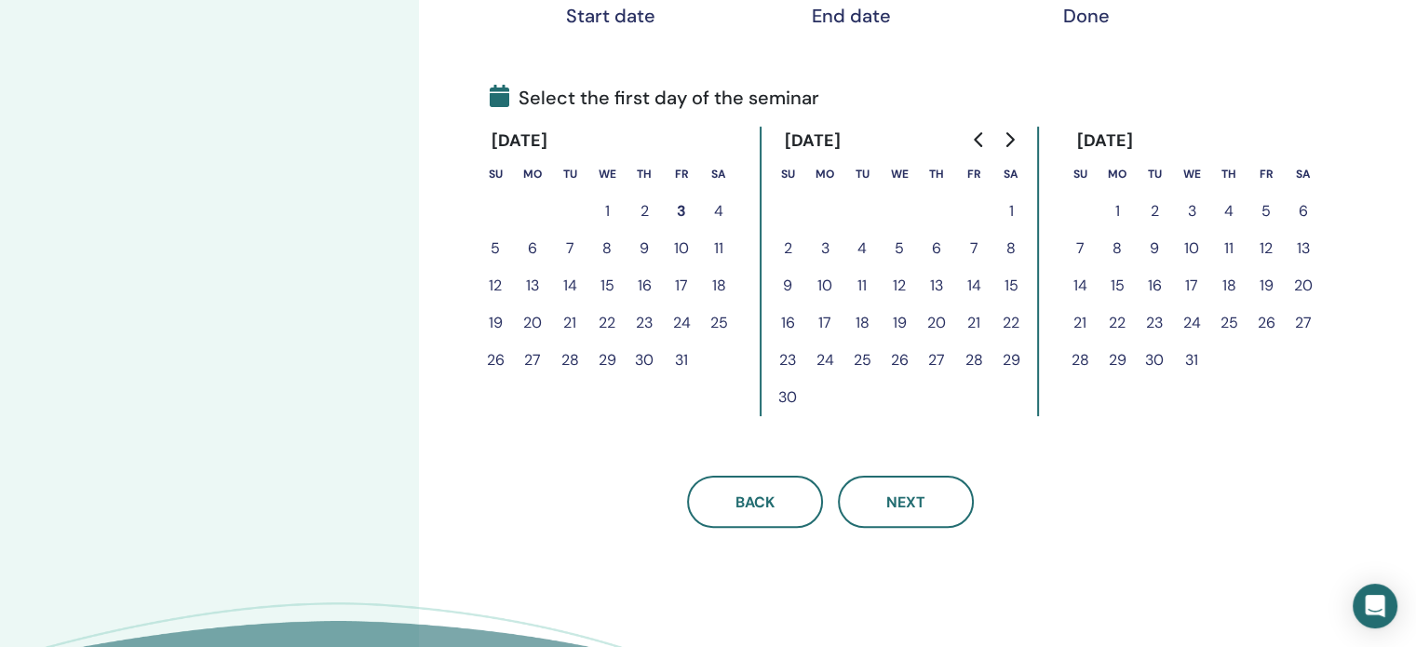
click at [716, 245] on button "11" at bounding box center [718, 248] width 37 height 37
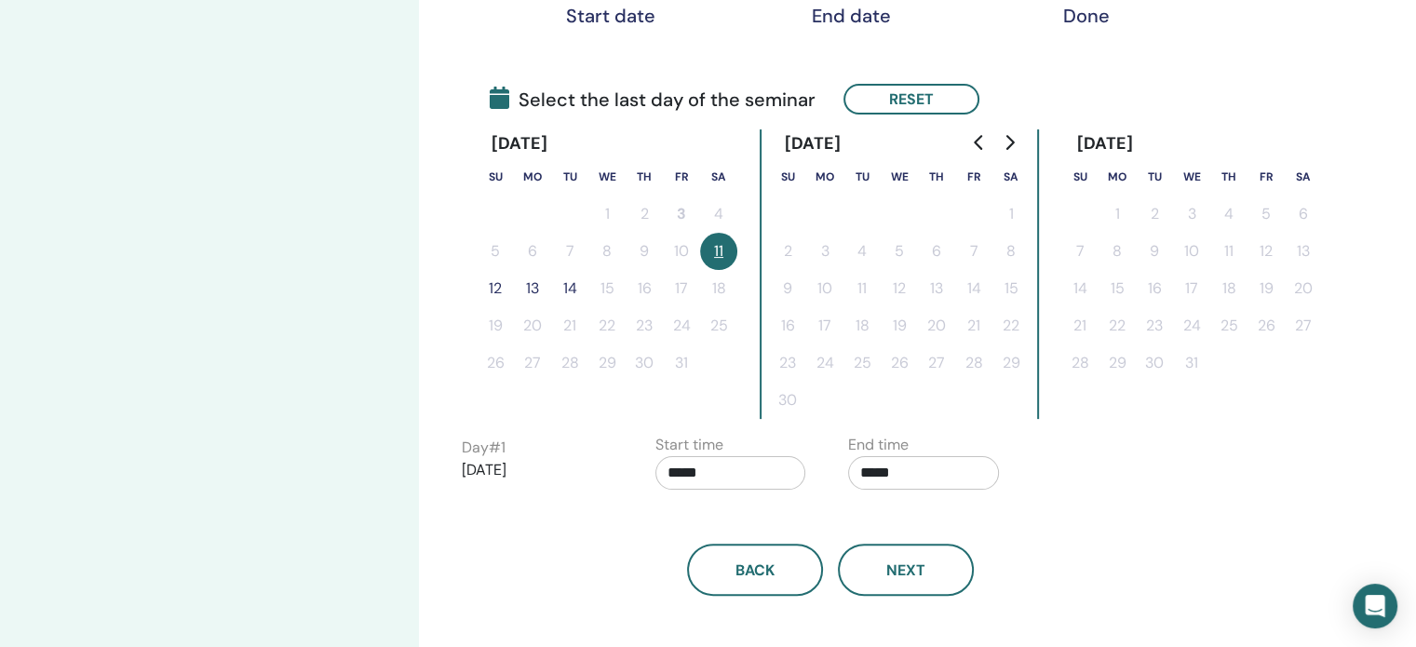
click at [488, 281] on button "12" at bounding box center [495, 288] width 37 height 37
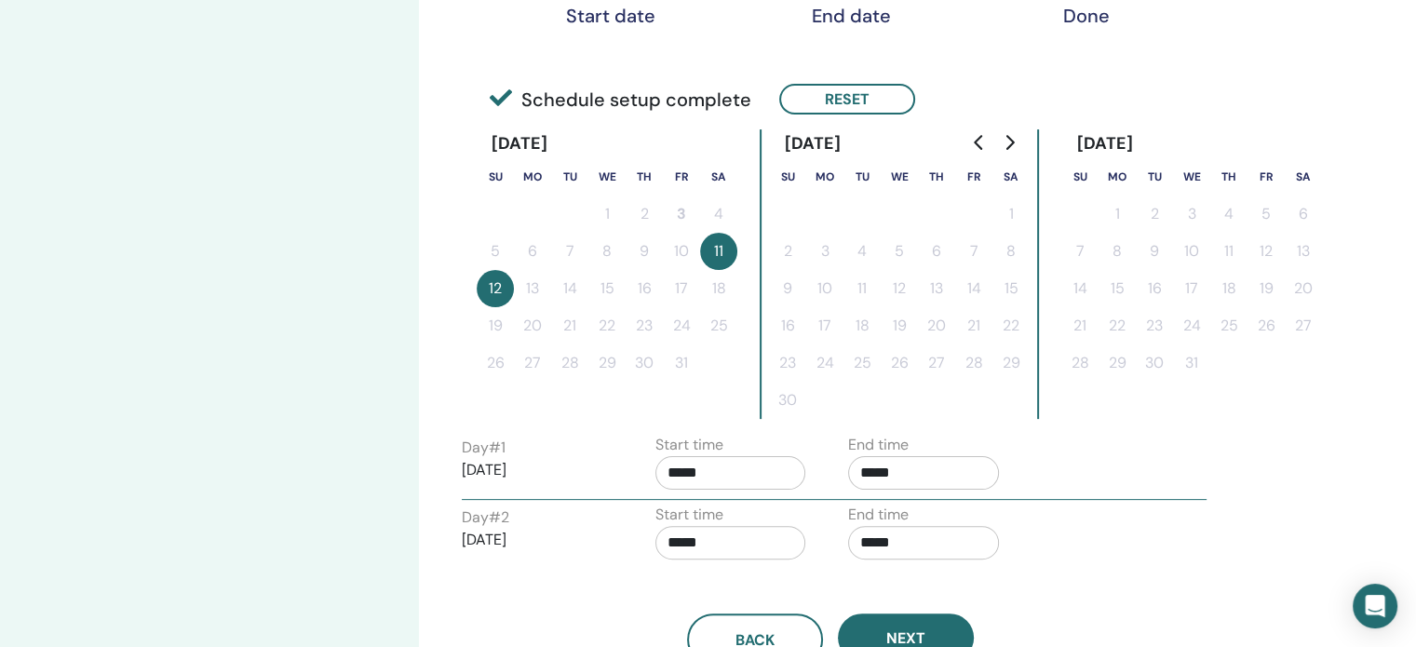
click at [743, 465] on input "*****" at bounding box center [730, 473] width 151 height 34
click at [782, 512] on span "▲" at bounding box center [792, 518] width 37 height 37
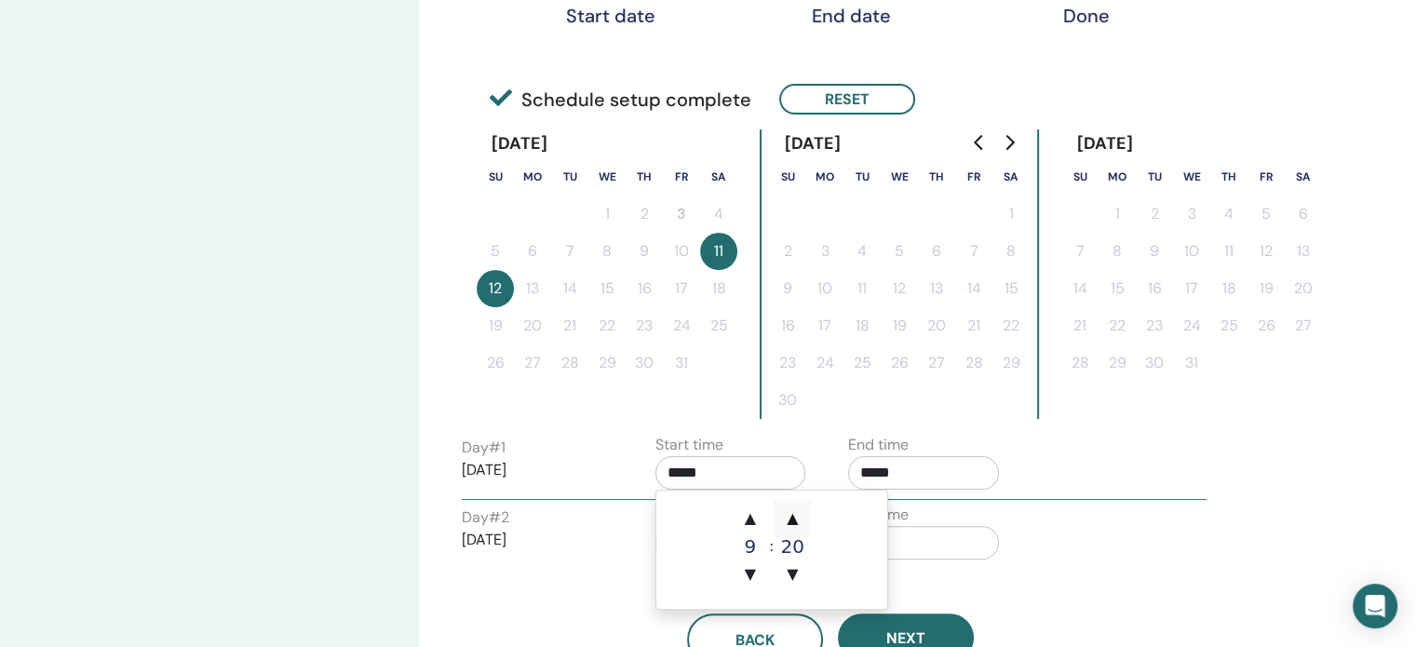
click at [782, 512] on span "▲" at bounding box center [792, 518] width 37 height 37
type input "*****"
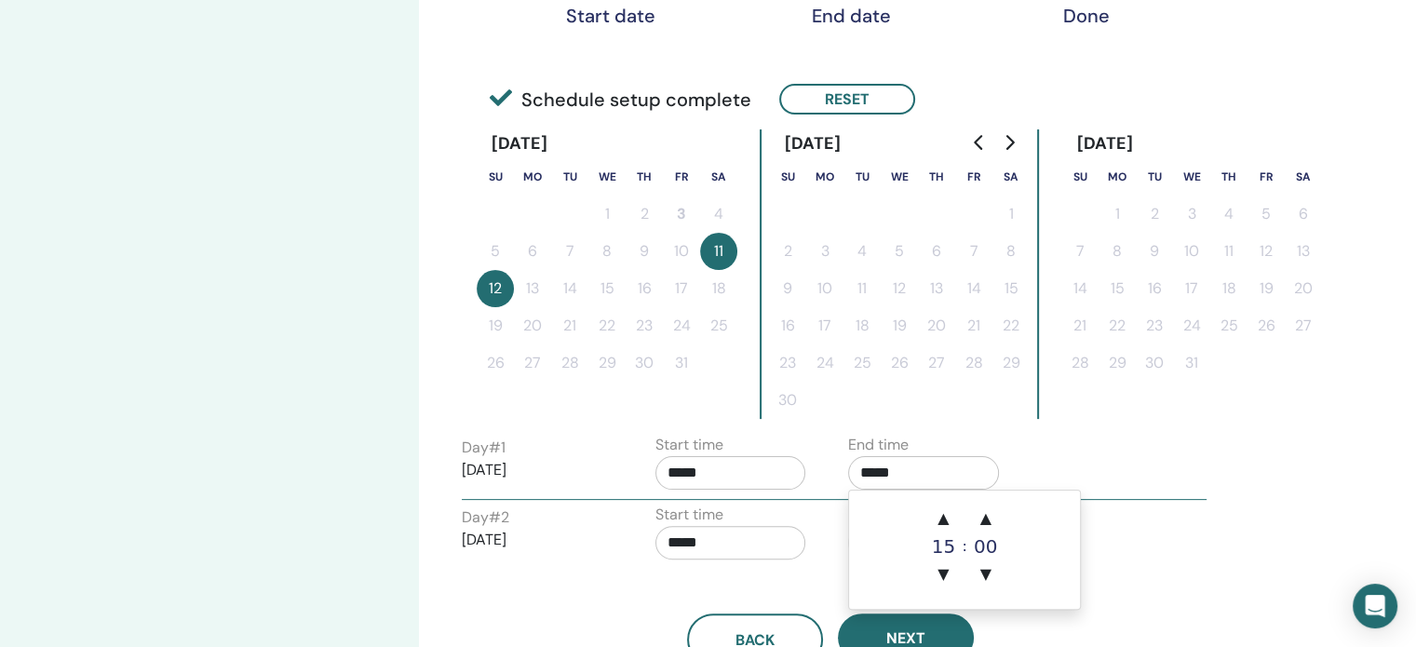
click at [972, 469] on input "*****" at bounding box center [923, 473] width 151 height 34
click at [950, 505] on span "▲" at bounding box center [942, 518] width 37 height 37
click at [989, 504] on span "▲" at bounding box center [985, 518] width 37 height 37
click at [990, 504] on span "▲" at bounding box center [985, 518] width 37 height 37
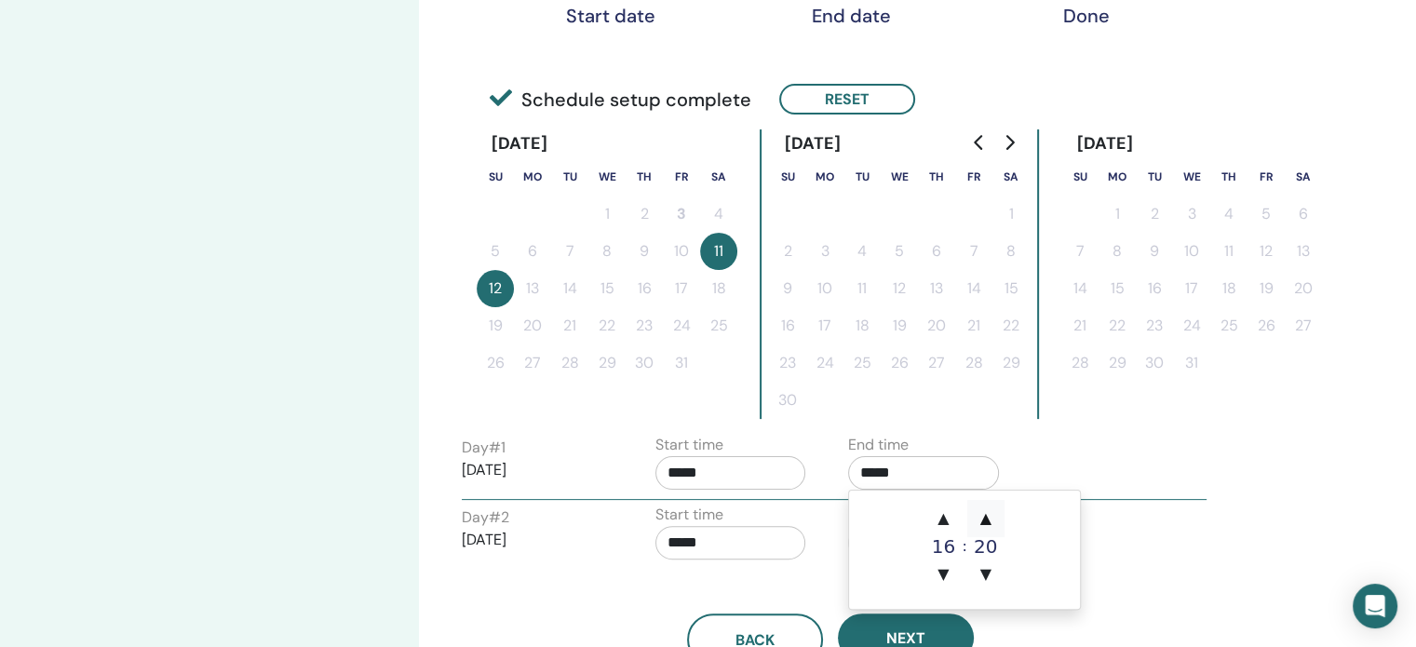
click at [990, 504] on span "▲" at bounding box center [985, 518] width 37 height 37
click at [990, 563] on span "▼" at bounding box center [985, 574] width 37 height 37
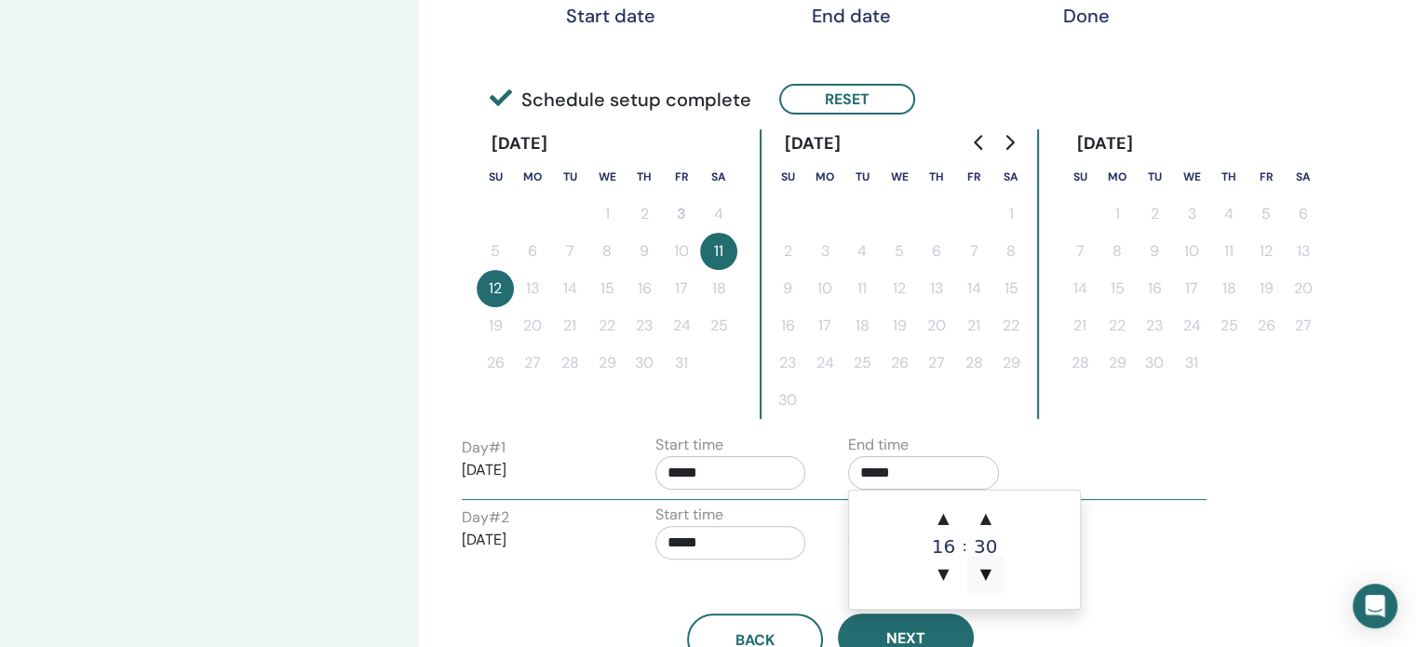
type input "*****"
click at [1036, 402] on div "November 2025 Su Mo Tu We Th Fr Sa 1 2 3 4 5 6 7 8 9 10 11 12 13 14 15 16 17 18…" at bounding box center [899, 274] width 279 height 290
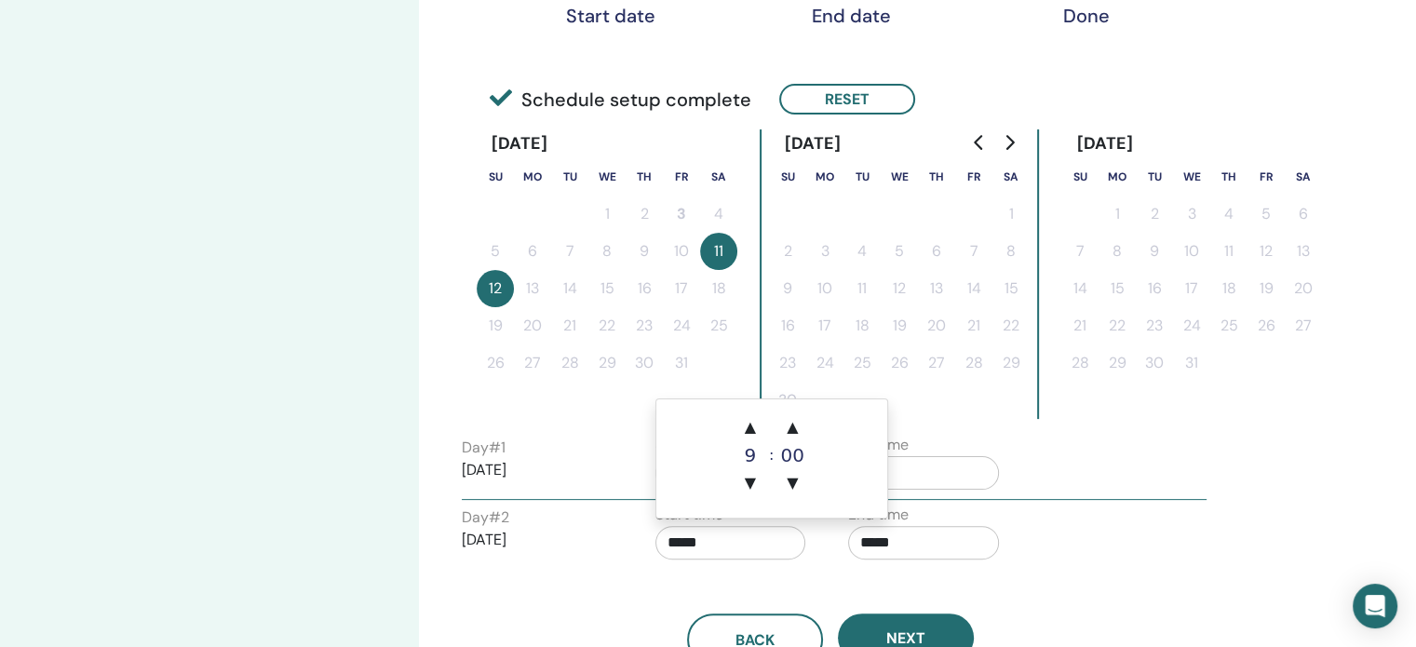
click at [740, 541] on input "*****" at bounding box center [730, 543] width 151 height 34
click at [789, 420] on span "▲" at bounding box center [792, 427] width 37 height 37
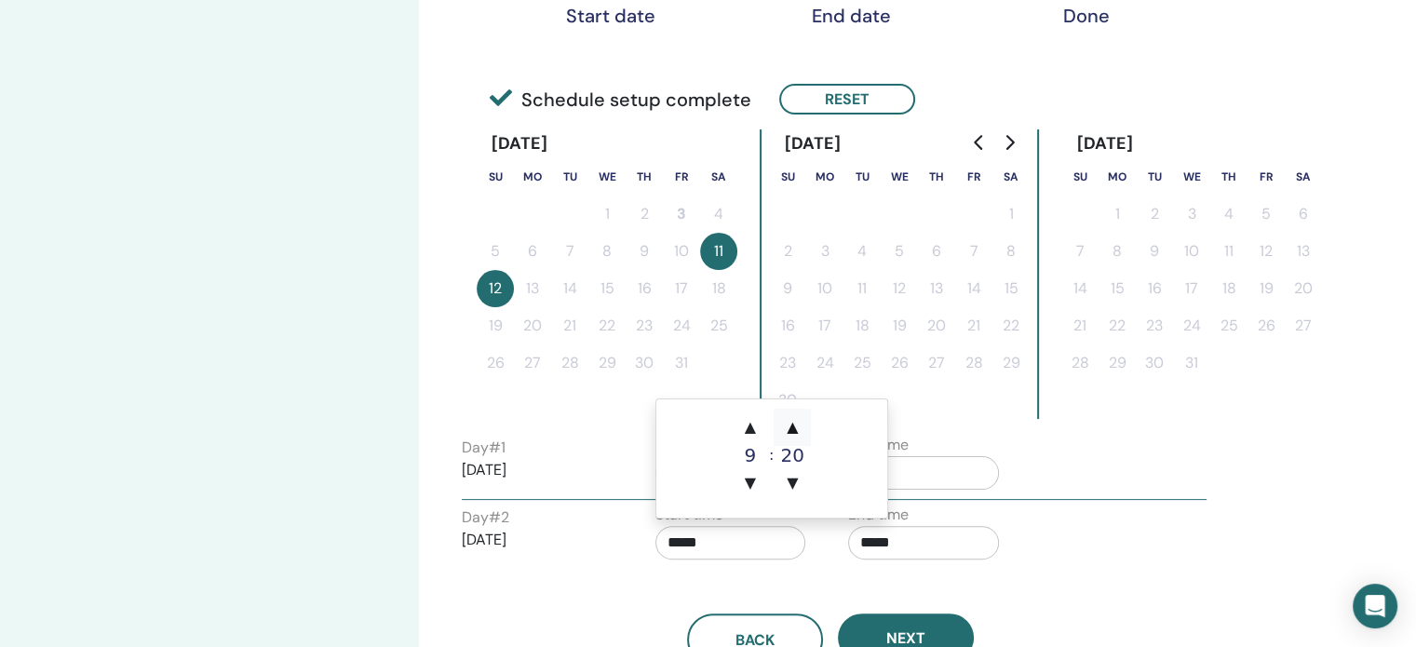
click at [789, 419] on span "▲" at bounding box center [792, 427] width 37 height 37
click at [786, 419] on span "▲" at bounding box center [792, 427] width 37 height 37
type input "*****"
click at [1056, 392] on div "October 2025 Su Mo Tu We Th Fr Sa 1 2 3 4 5 6 7 8 9 10 11 12 13 14 15 16 17 18 …" at bounding box center [831, 274] width 708 height 290
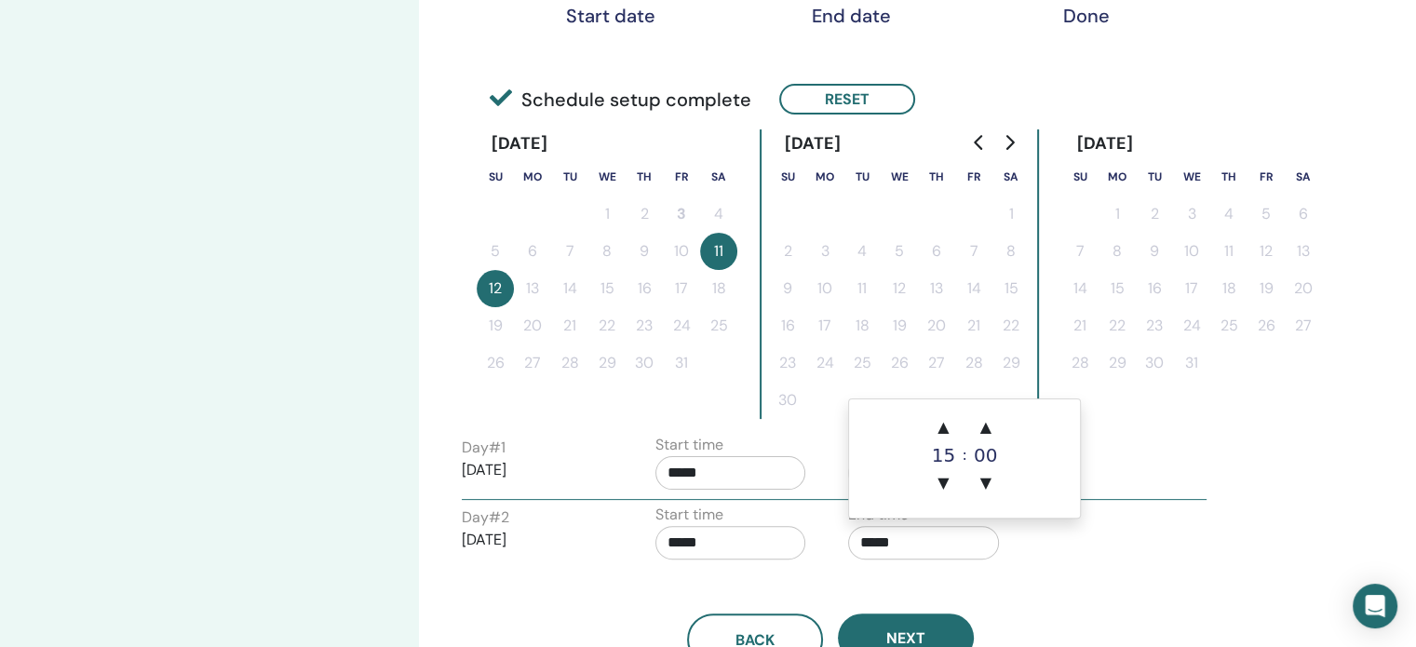
click at [912, 539] on input "*****" at bounding box center [923, 543] width 151 height 34
click at [949, 429] on span "▲" at bounding box center [942, 427] width 37 height 37
click at [994, 424] on span "▲" at bounding box center [985, 427] width 37 height 37
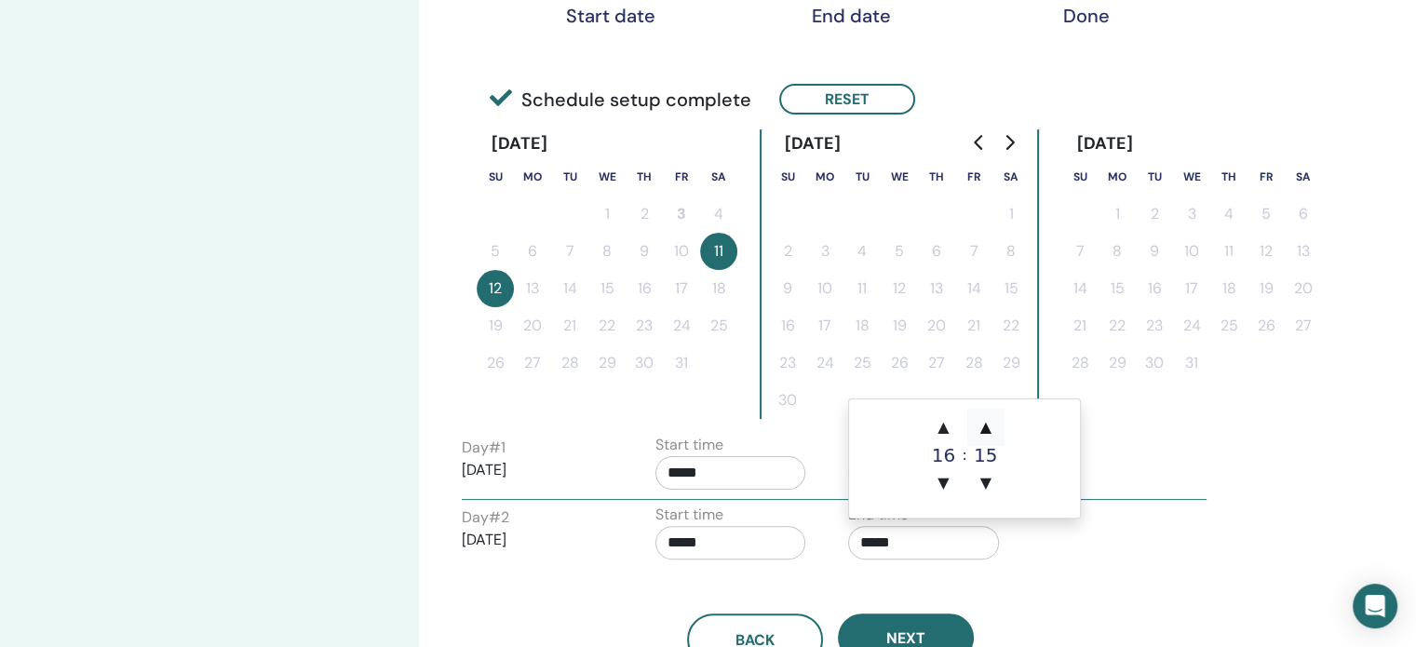
click at [994, 424] on span "▲" at bounding box center [985, 427] width 37 height 37
click at [991, 476] on span "▼" at bounding box center [985, 483] width 37 height 37
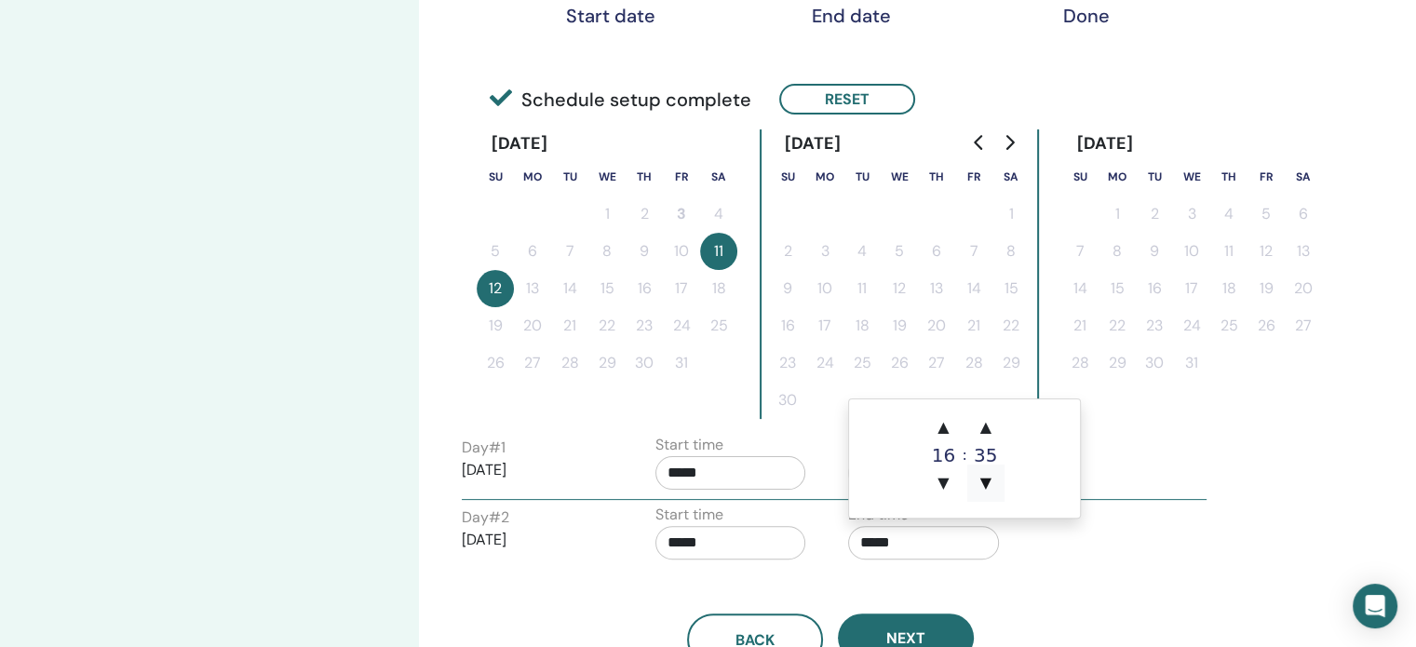
type input "*****"
click at [1084, 445] on div "Day # 1 2025/10/11 Start time ***** End time *****" at bounding box center [834, 466] width 773 height 65
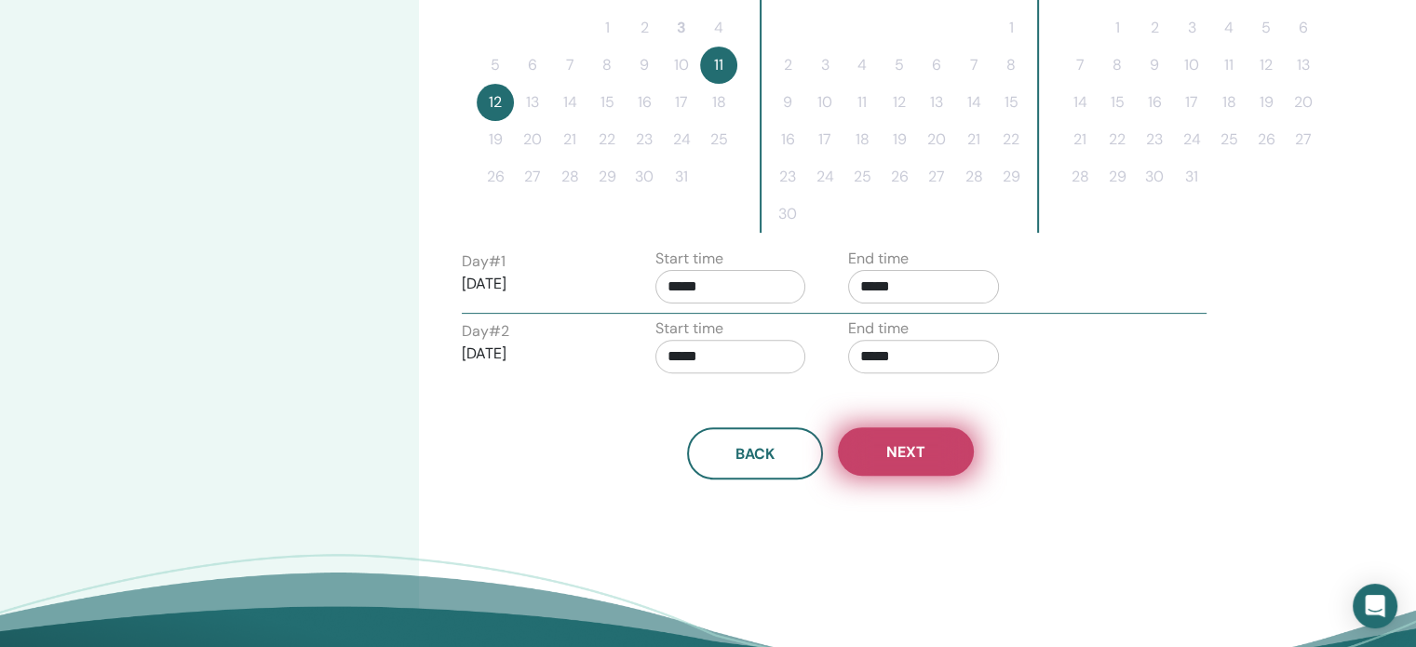
click at [935, 456] on button "Next" at bounding box center [906, 451] width 136 height 48
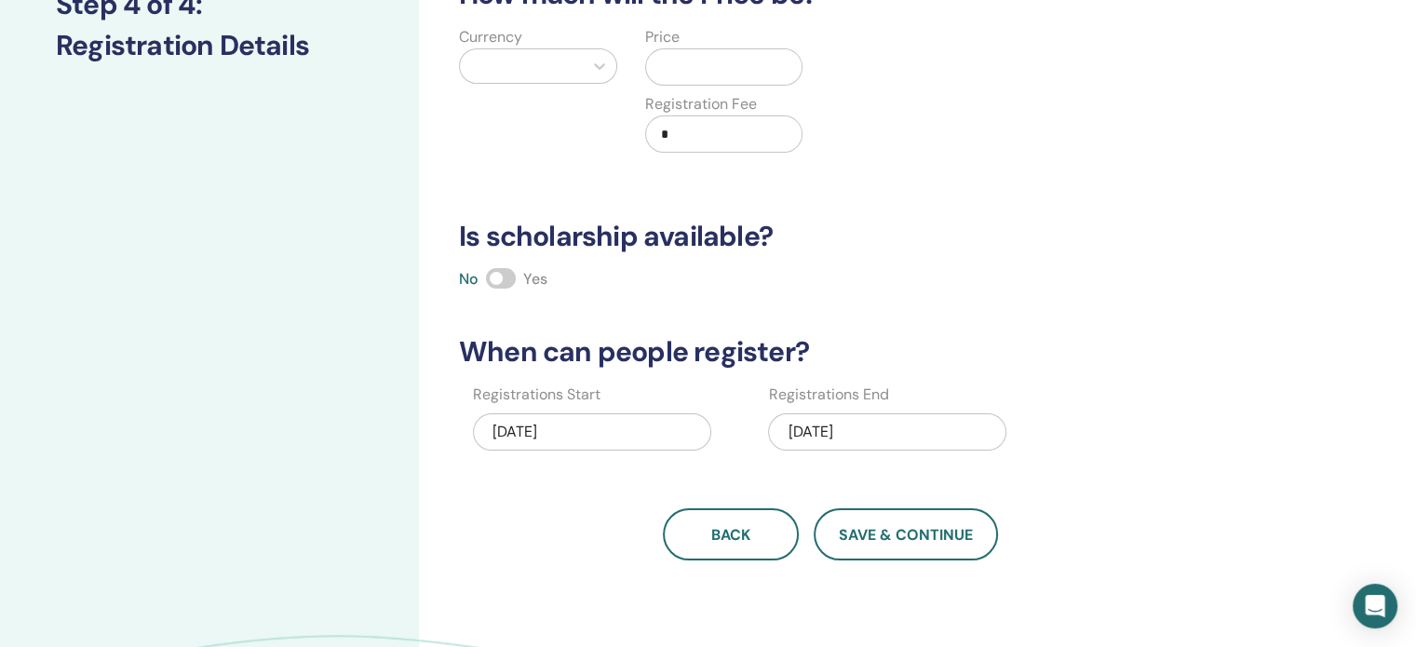
scroll to position [0, 0]
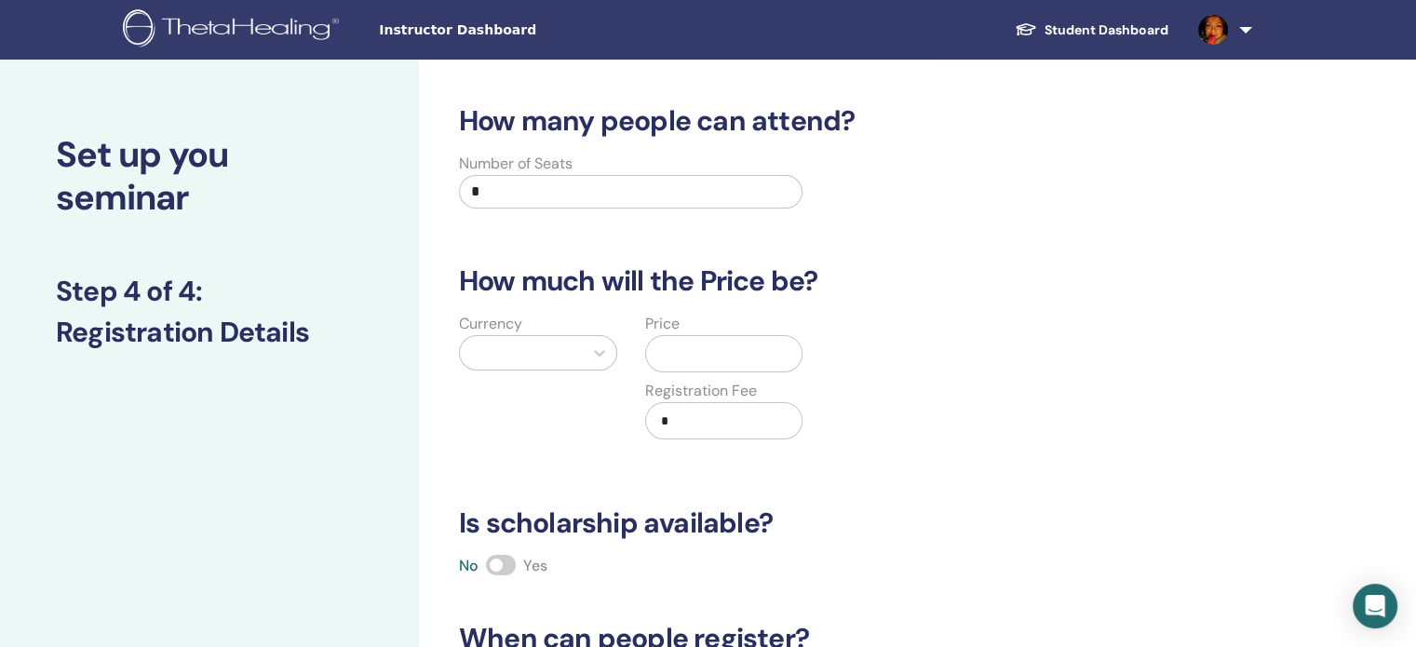
click at [571, 198] on input "*" at bounding box center [631, 192] width 344 height 34
type input "**"
click at [599, 355] on icon at bounding box center [599, 353] width 11 height 7
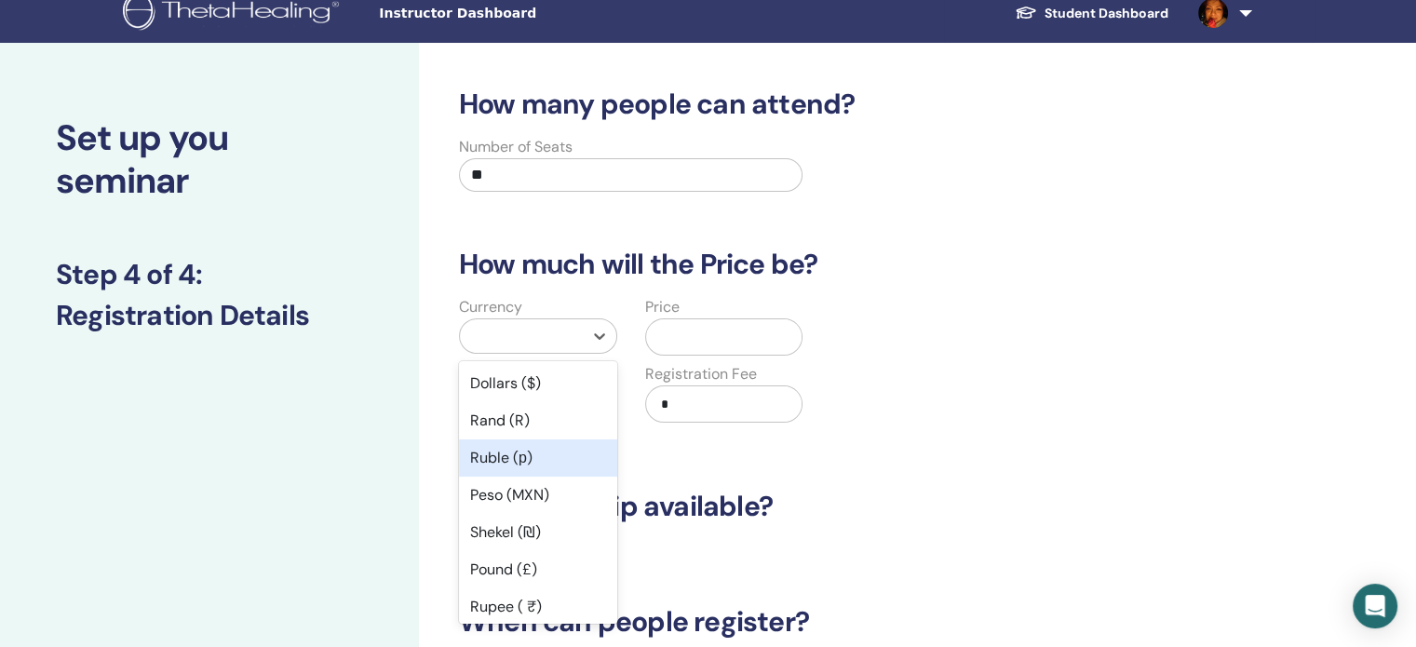
scroll to position [186, 0]
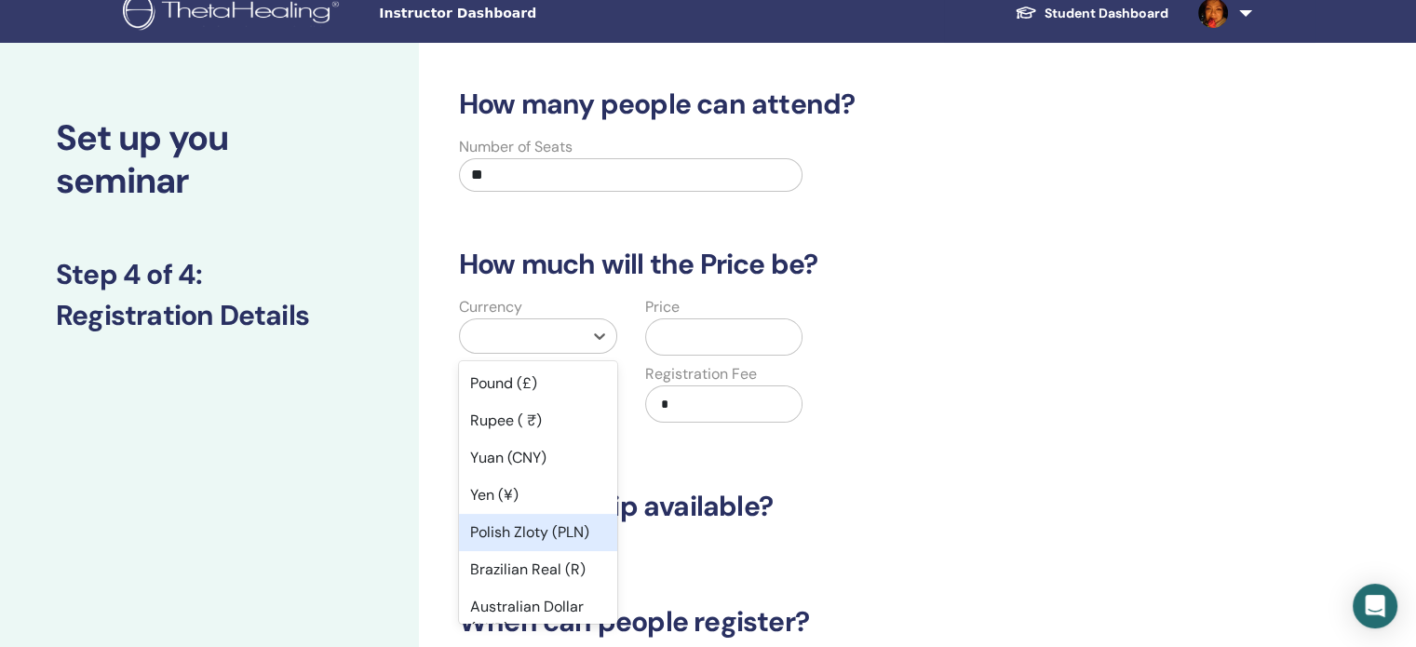
click at [546, 527] on div "Polish Zloty (PLN)" at bounding box center [538, 532] width 158 height 37
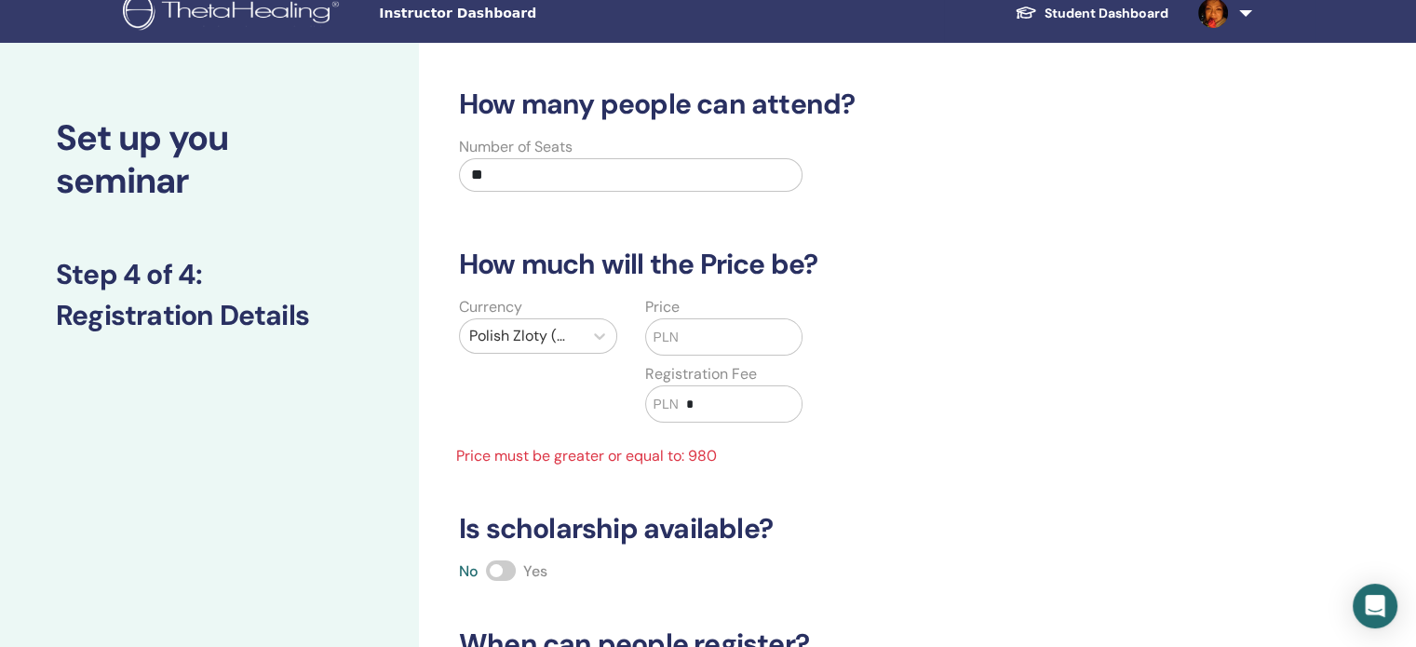
click at [741, 420] on div "PLN *" at bounding box center [724, 403] width 158 height 37
click at [743, 400] on input "*" at bounding box center [740, 403] width 123 height 35
type input "***"
click at [782, 327] on input "text" at bounding box center [740, 336] width 123 height 35
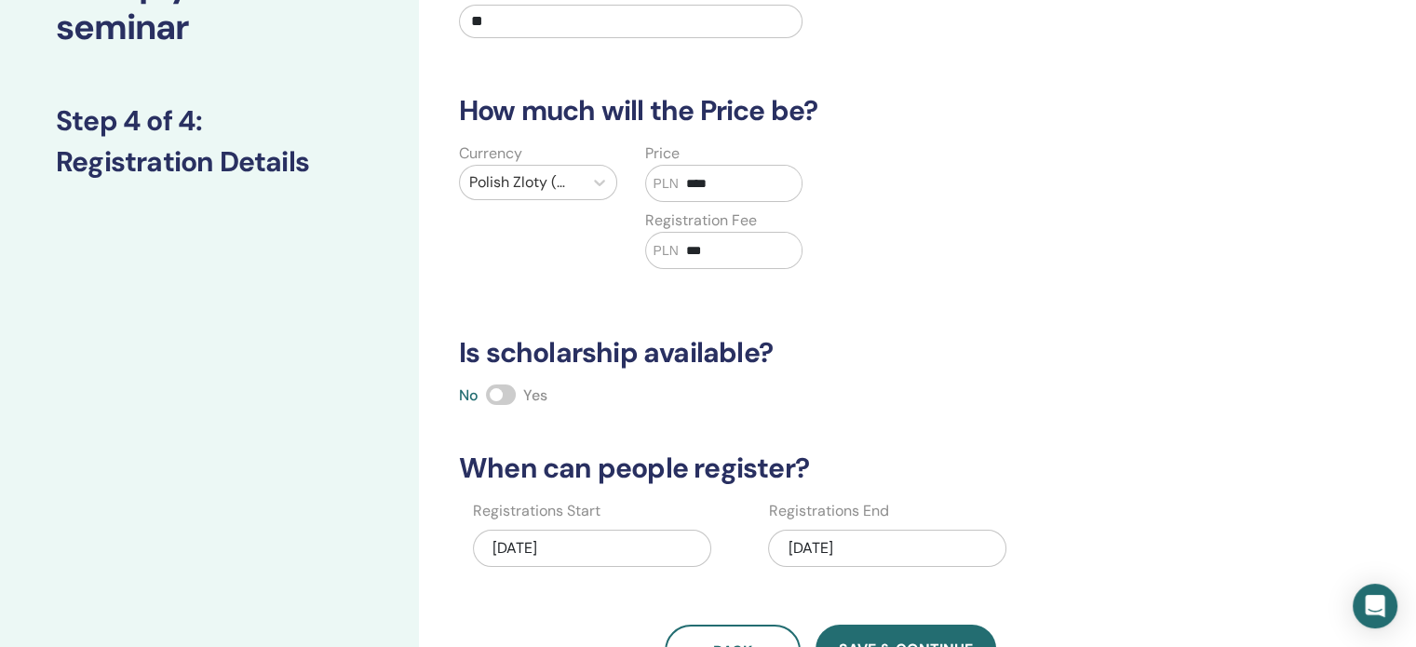
scroll to position [203, 0]
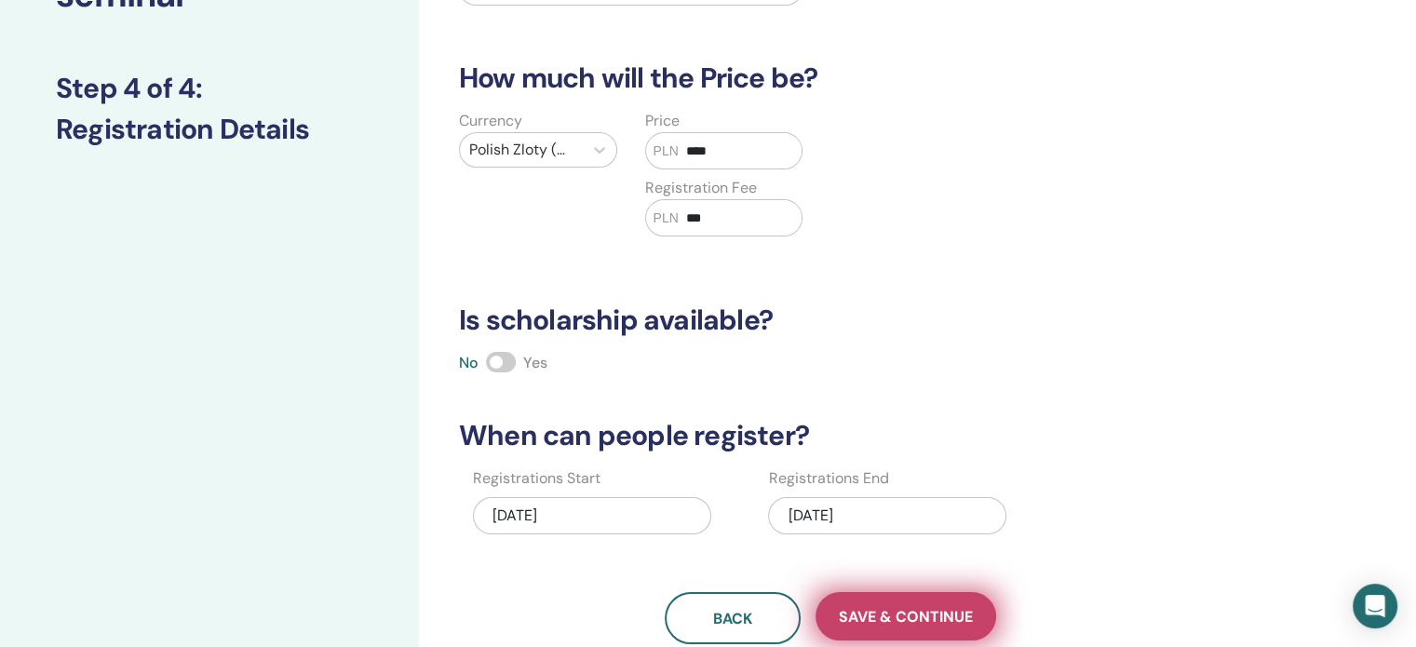
type input "****"
click at [921, 616] on span "Save & Continue" at bounding box center [906, 617] width 134 height 20
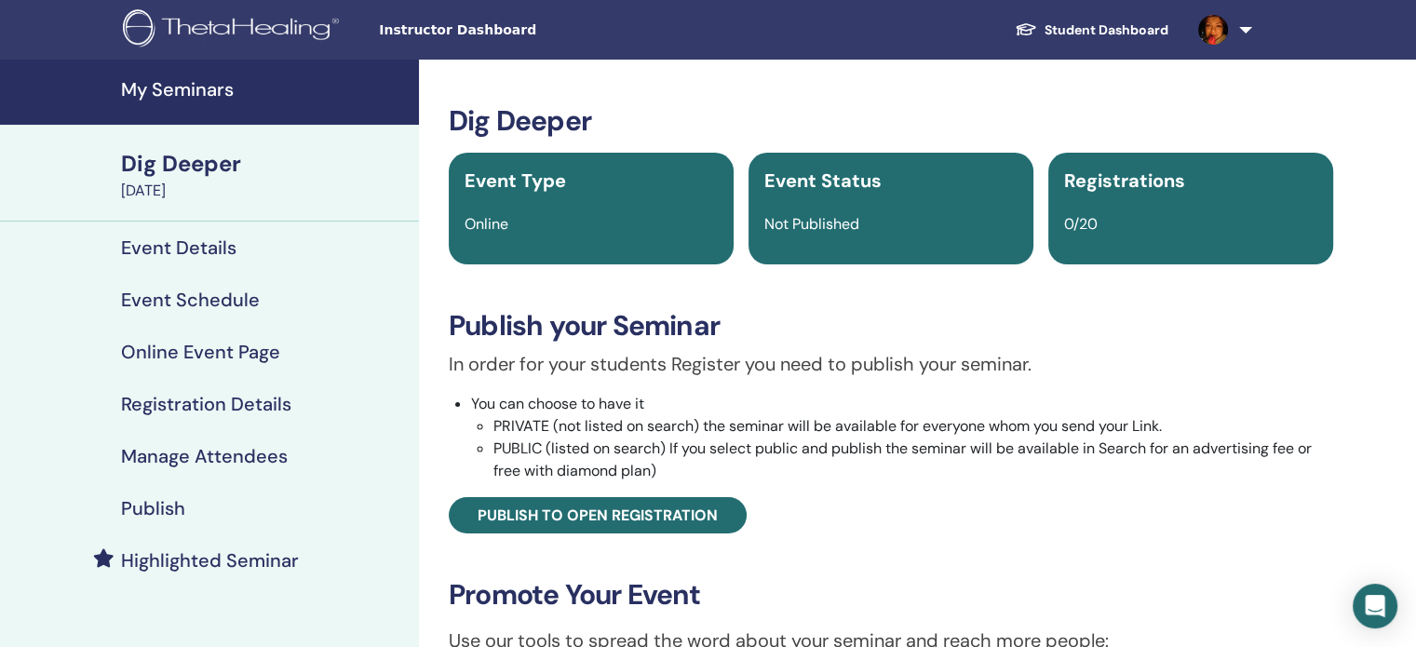
click at [162, 502] on h4 "Publish" at bounding box center [153, 508] width 64 height 22
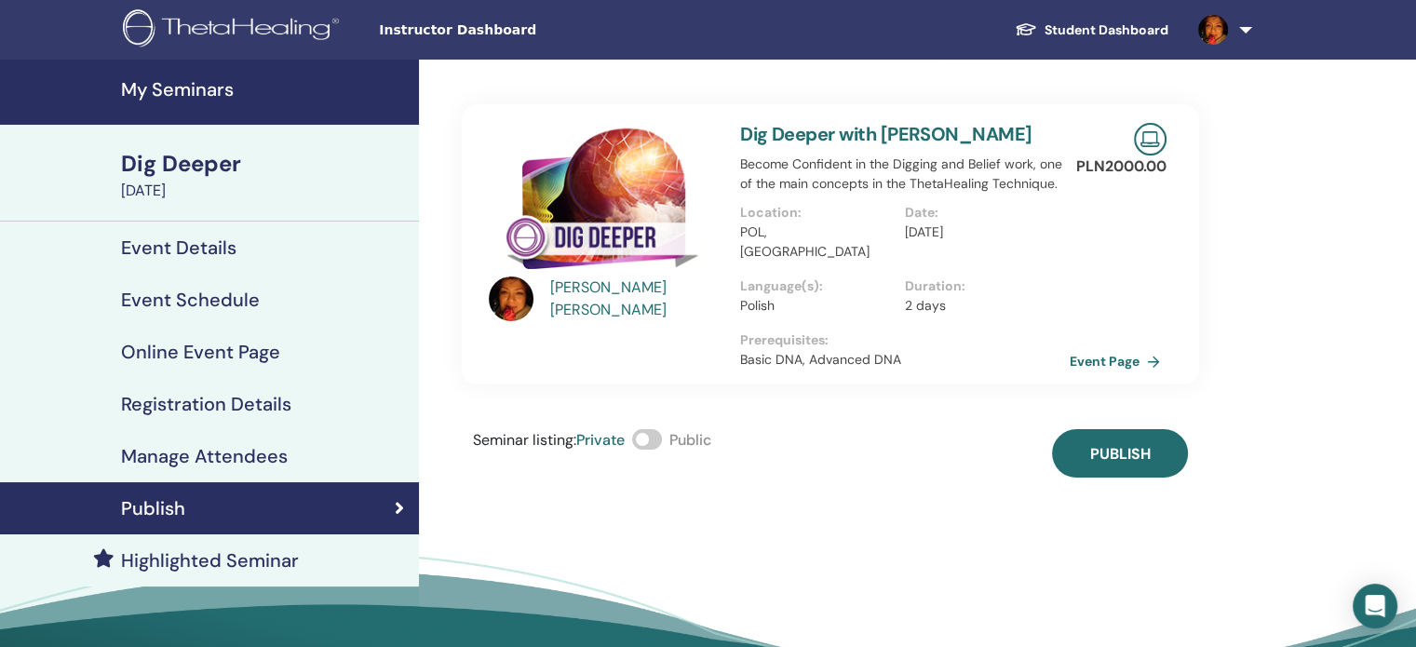
click at [651, 429] on span at bounding box center [647, 439] width 30 height 20
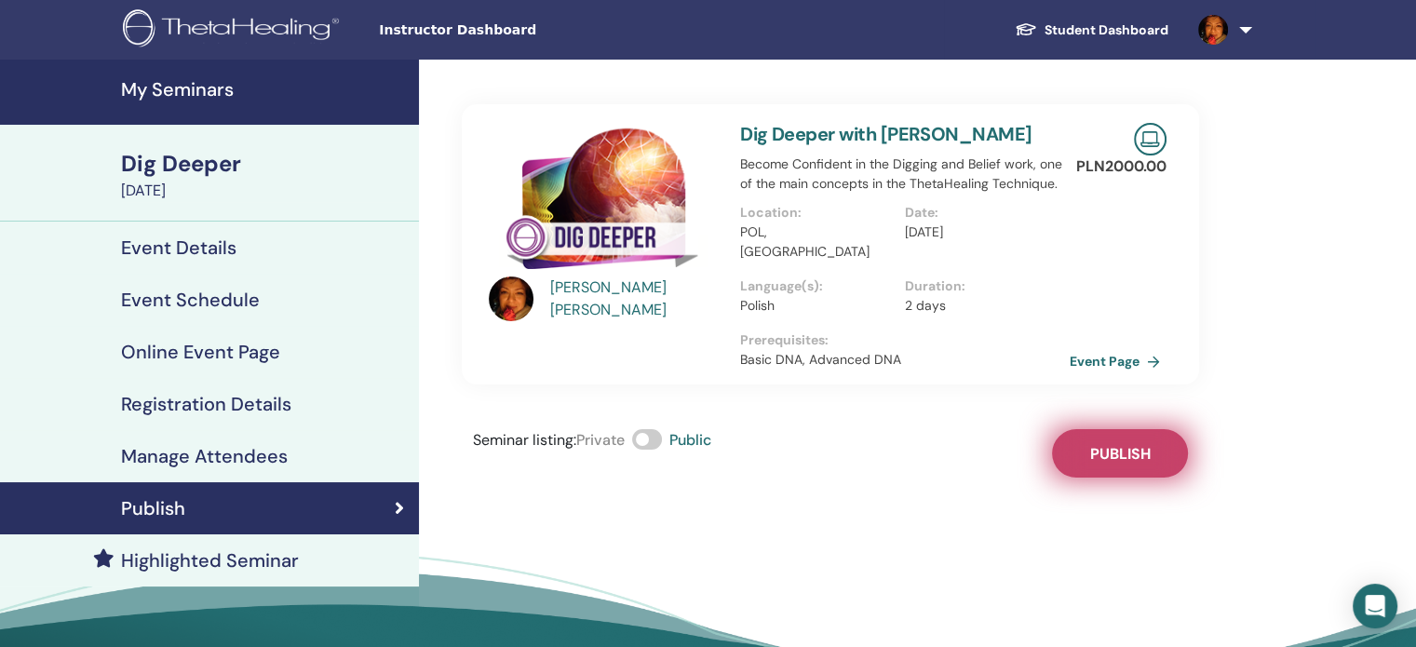
click at [1143, 444] on span "Publish" at bounding box center [1120, 454] width 61 height 20
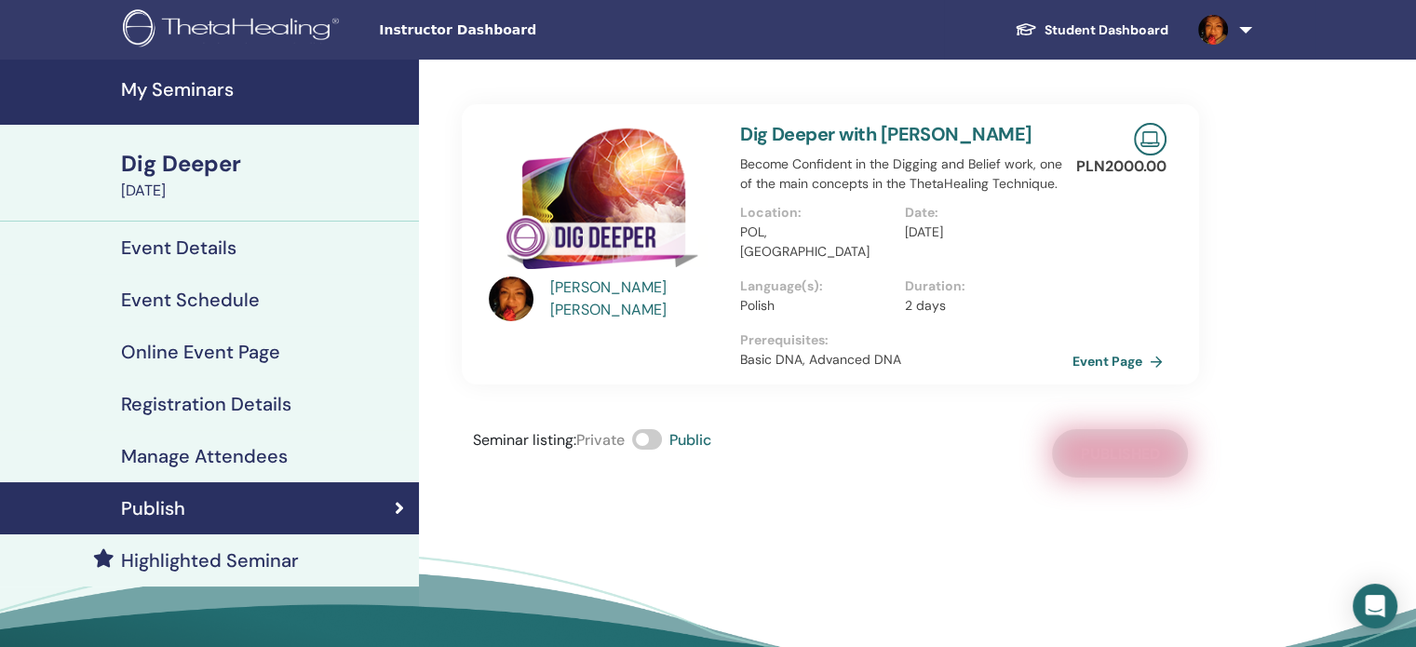
click at [1127, 347] on link "Event Page" at bounding box center [1122, 361] width 98 height 28
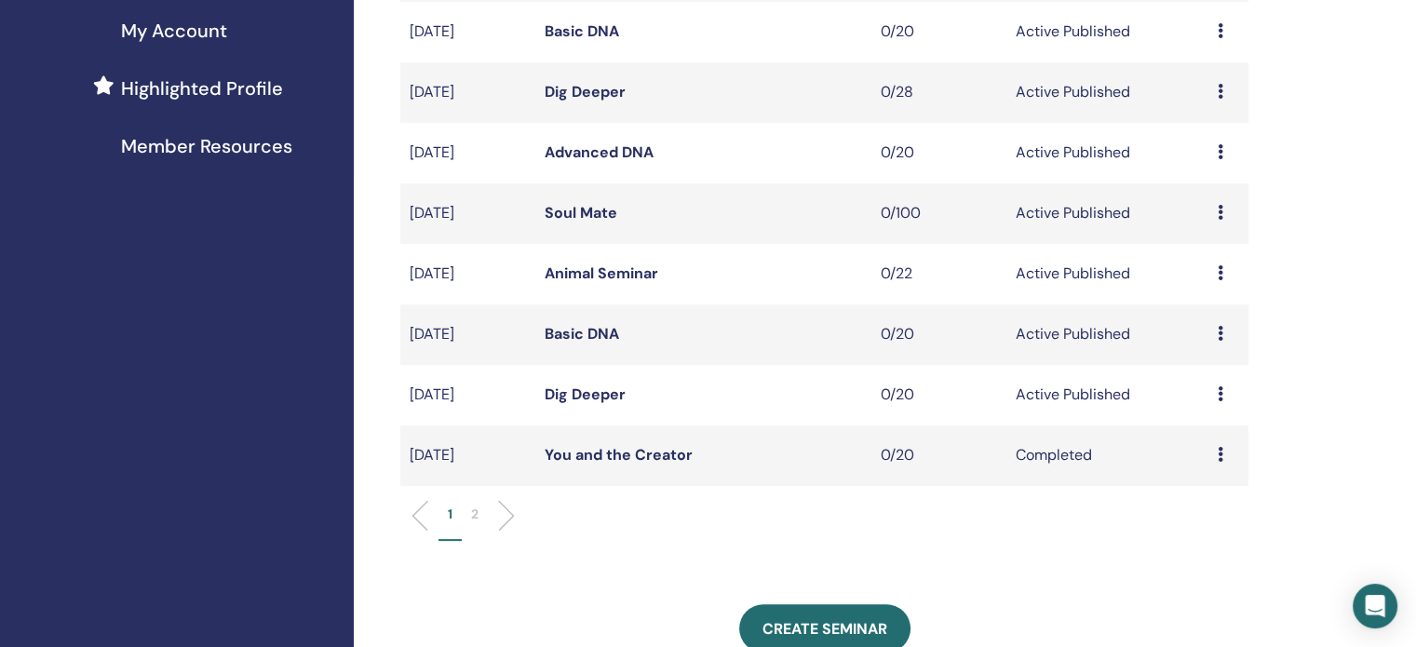
scroll to position [466, 0]
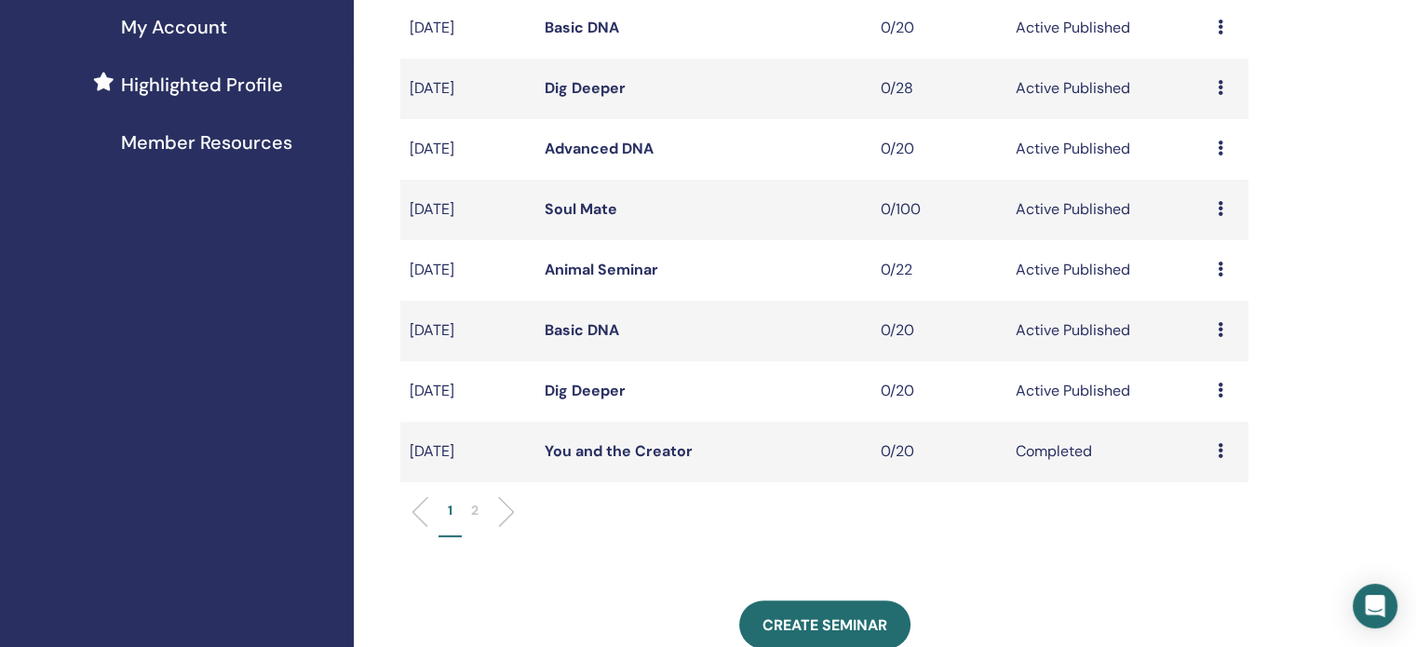
click at [593, 394] on link "Dig Deeper" at bounding box center [585, 391] width 81 height 20
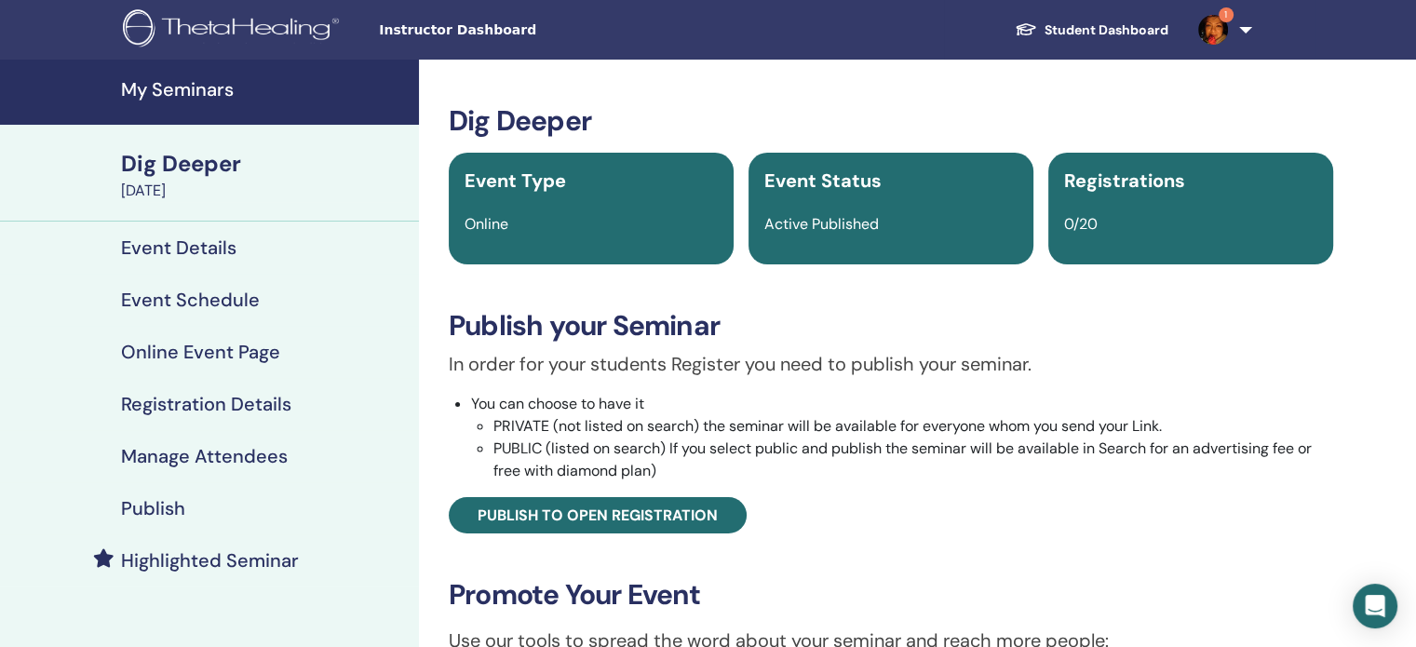
click at [142, 504] on h4 "Publish" at bounding box center [153, 508] width 64 height 22
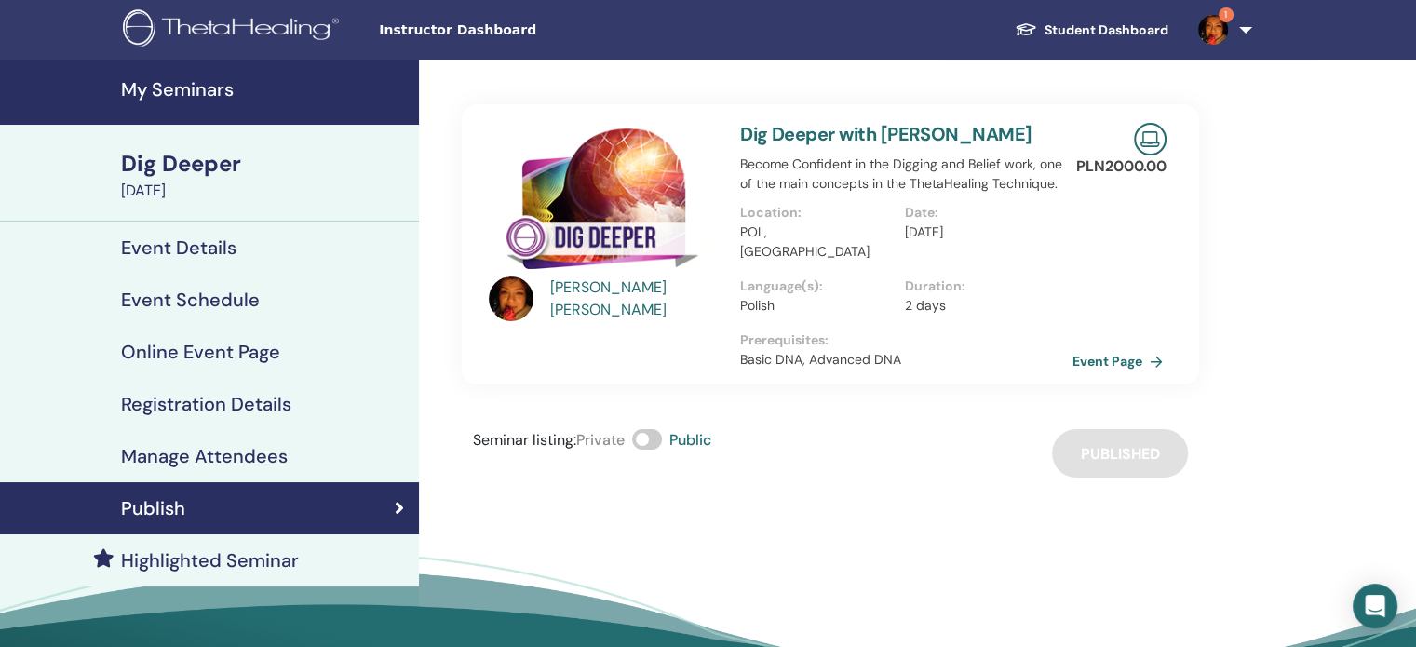
click at [1116, 347] on link "Event Page" at bounding box center [1122, 361] width 98 height 28
